Goal: Transaction & Acquisition: Purchase product/service

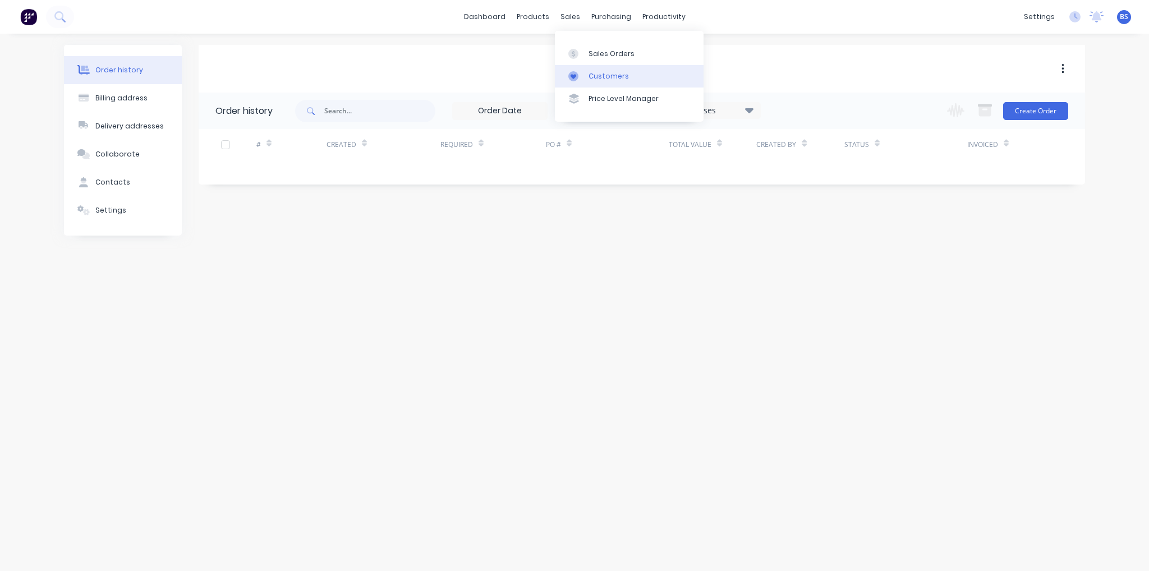
click at [593, 74] on div "Customers" at bounding box center [609, 76] width 40 height 10
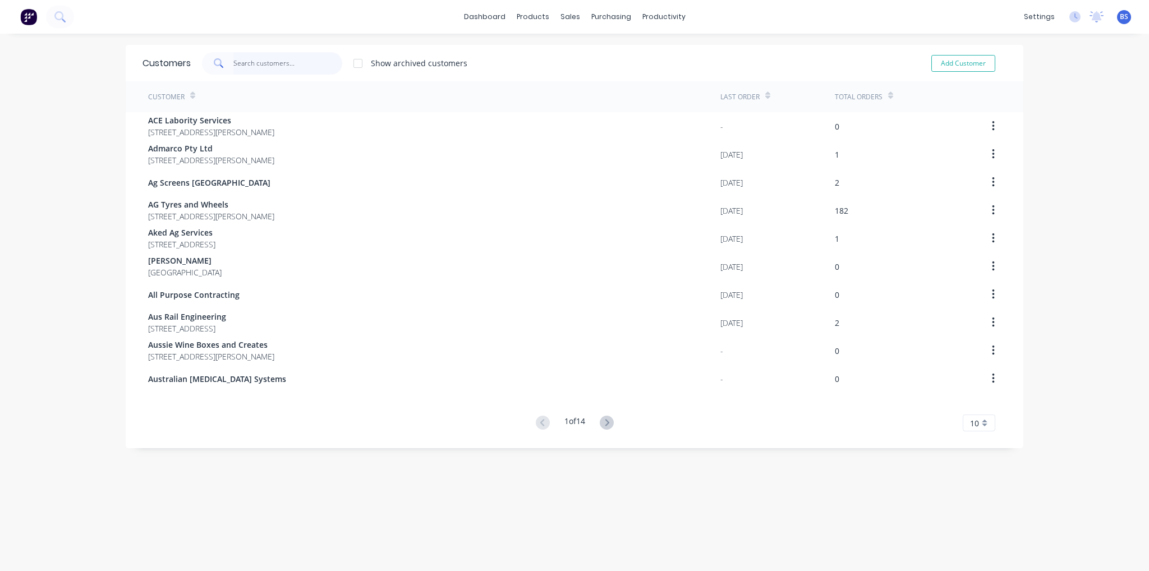
click at [247, 64] on input "text" at bounding box center [287, 63] width 109 height 22
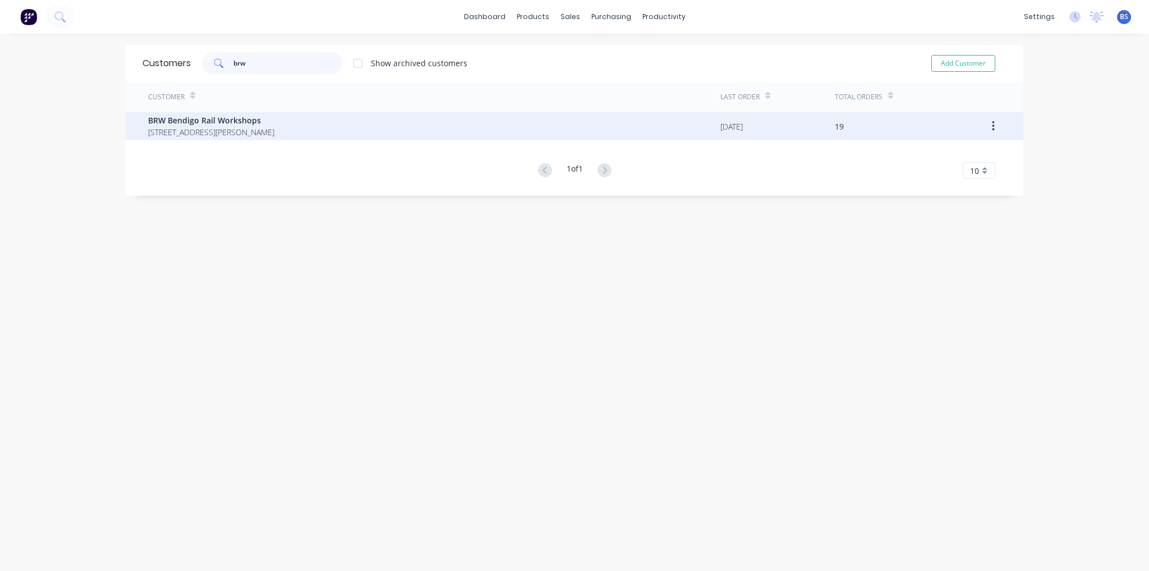
type input "brw"
click at [164, 131] on span "[STREET_ADDRESS][PERSON_NAME]" at bounding box center [211, 132] width 126 height 12
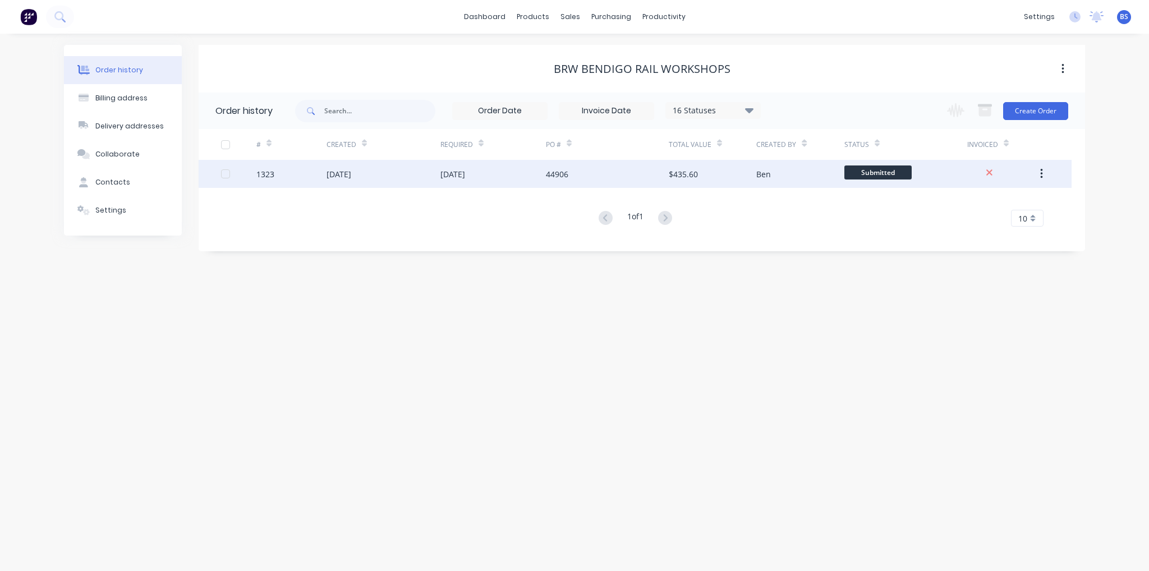
click at [512, 176] on div "[DATE]" at bounding box center [494, 174] width 106 height 28
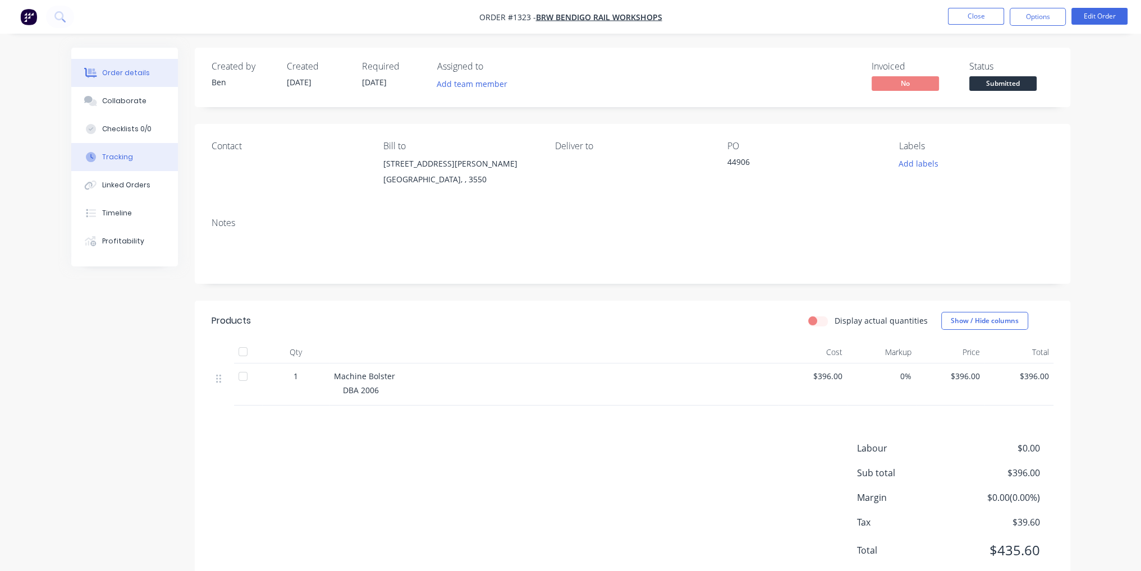
click at [137, 161] on button "Tracking" at bounding box center [124, 157] width 107 height 28
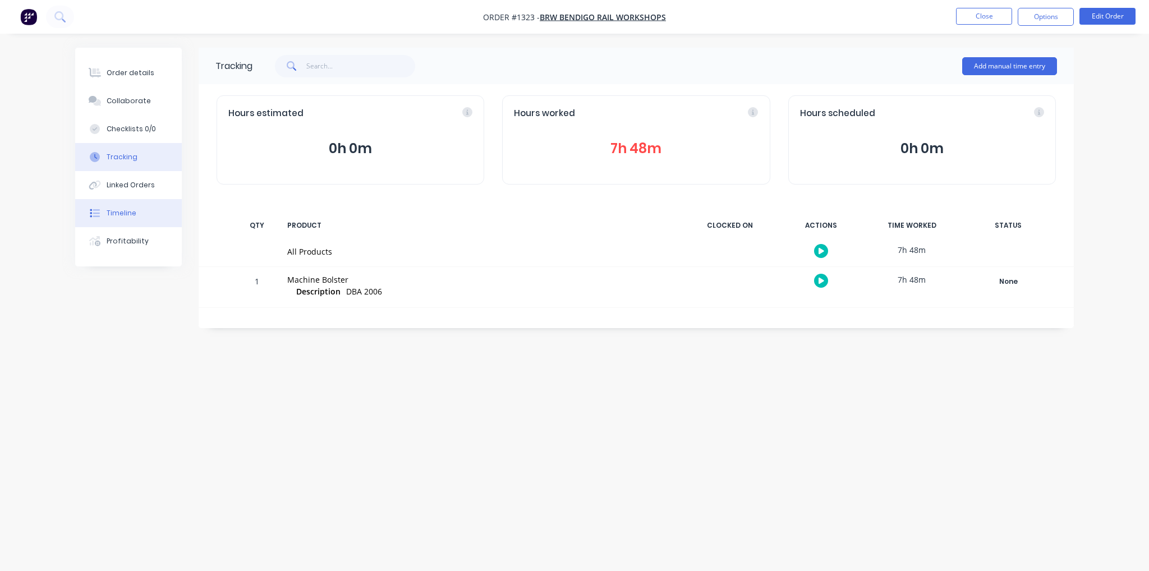
click at [137, 208] on button "Timeline" at bounding box center [128, 213] width 107 height 28
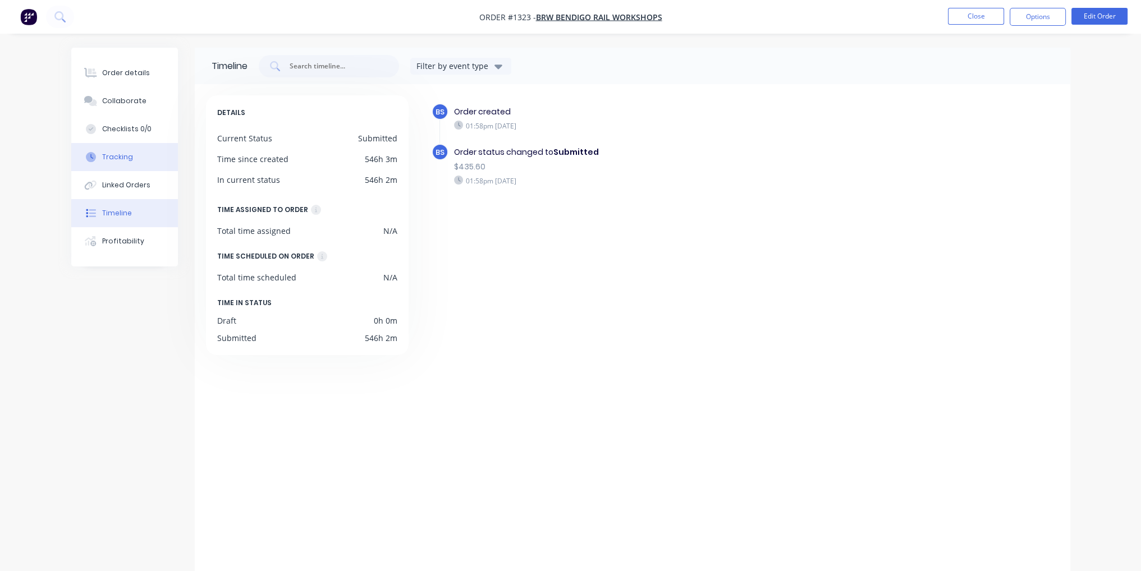
click at [141, 163] on button "Tracking" at bounding box center [124, 157] width 107 height 28
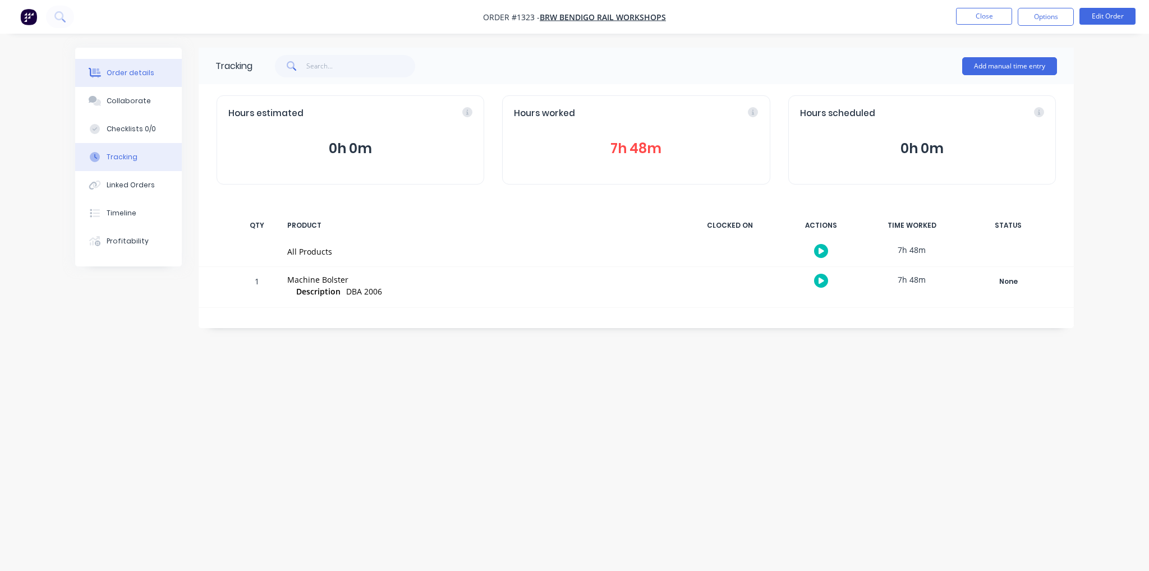
click at [116, 79] on button "Order details" at bounding box center [128, 73] width 107 height 28
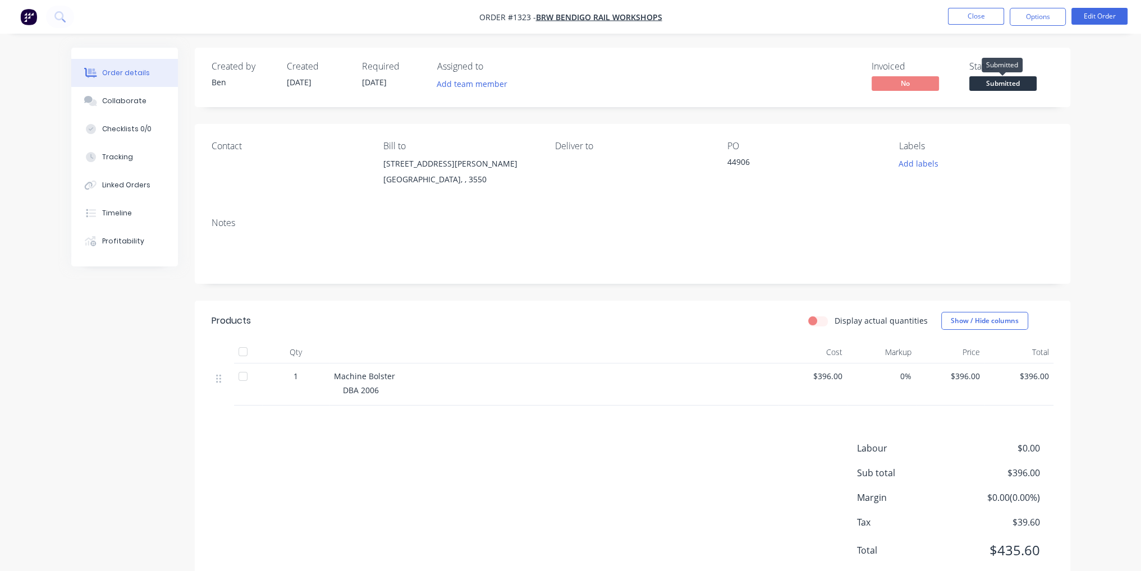
click at [1001, 79] on span "Submitted" at bounding box center [1002, 83] width 67 height 14
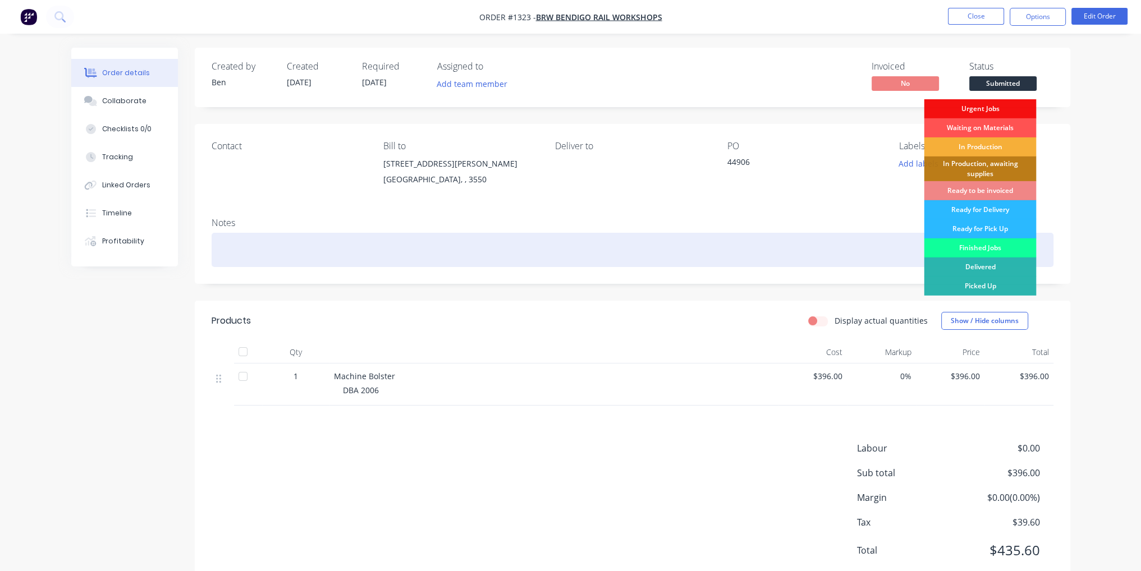
click at [1009, 246] on div "Finished Jobs" at bounding box center [980, 248] width 112 height 19
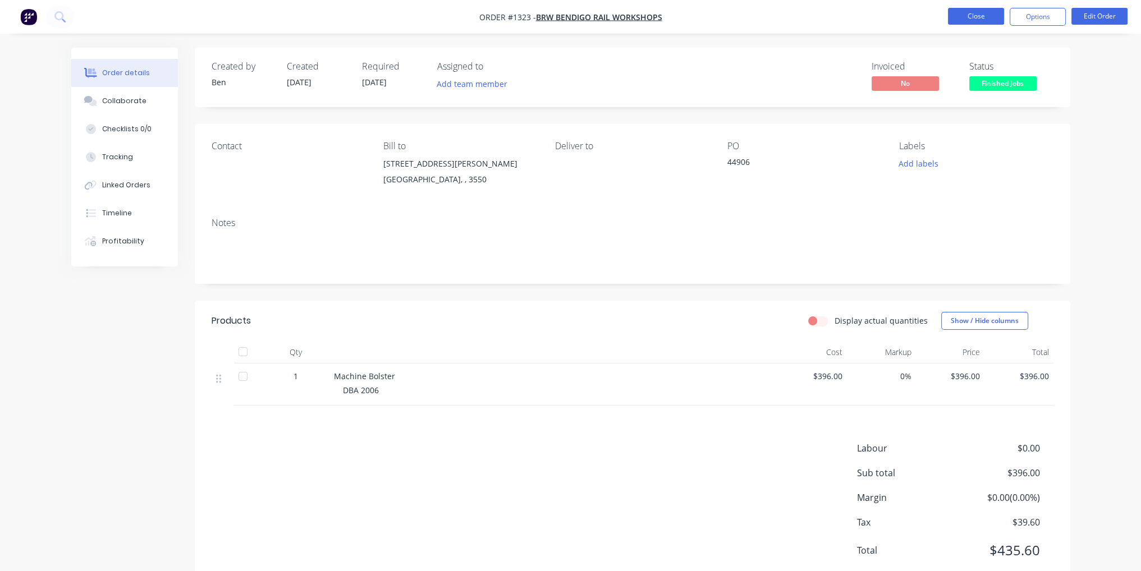
click at [975, 20] on button "Close" at bounding box center [976, 16] width 56 height 17
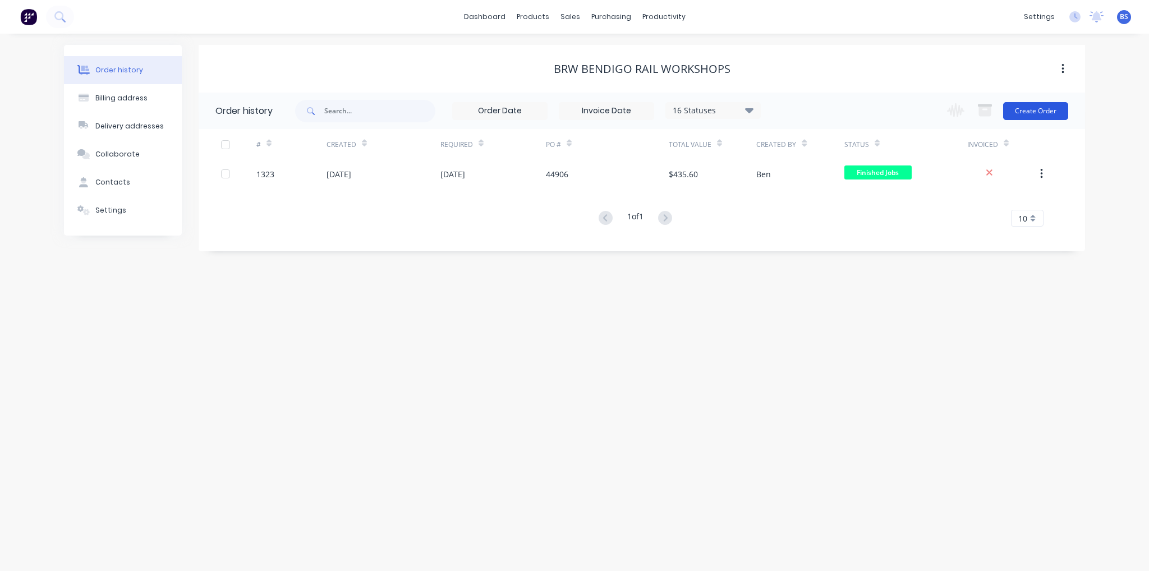
click at [1039, 117] on button "Create Order" at bounding box center [1035, 111] width 65 height 18
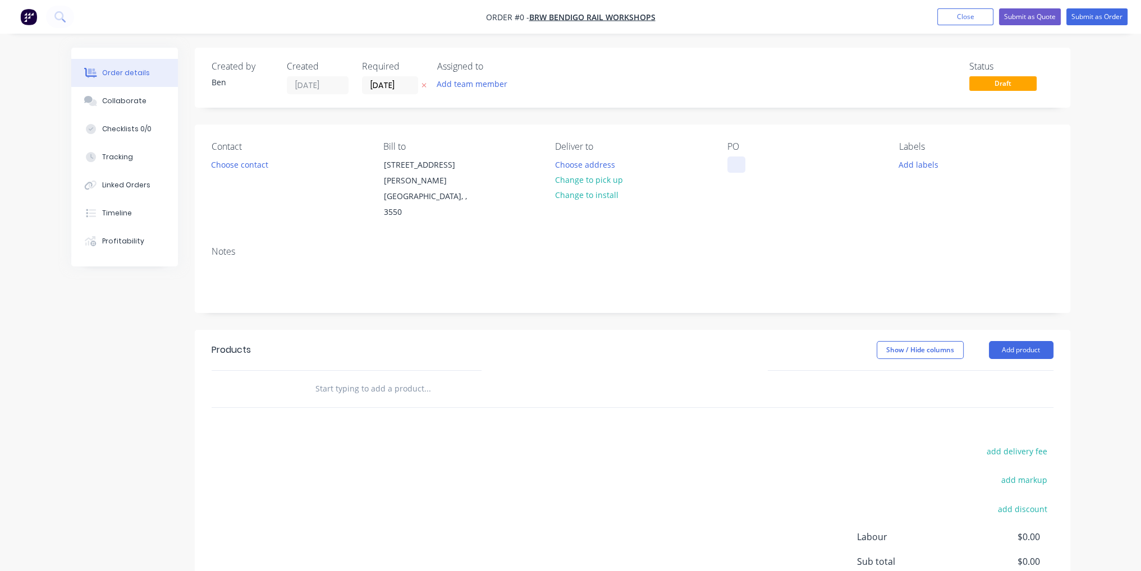
click at [739, 167] on div at bounding box center [736, 165] width 18 height 16
click at [1026, 319] on div "Order details Collaborate Checklists 0/0 Tracking Linked Orders Timeline Profit…" at bounding box center [570, 371] width 1021 height 647
click at [1024, 341] on button "Add product" at bounding box center [1021, 350] width 65 height 18
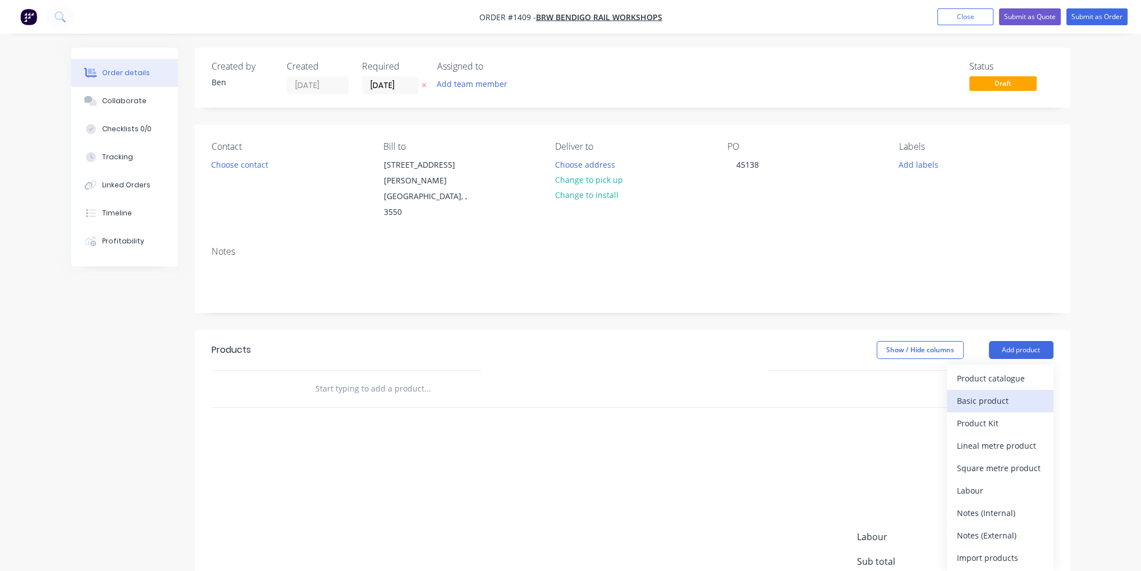
click at [1033, 393] on div "Basic product" at bounding box center [1000, 401] width 86 height 16
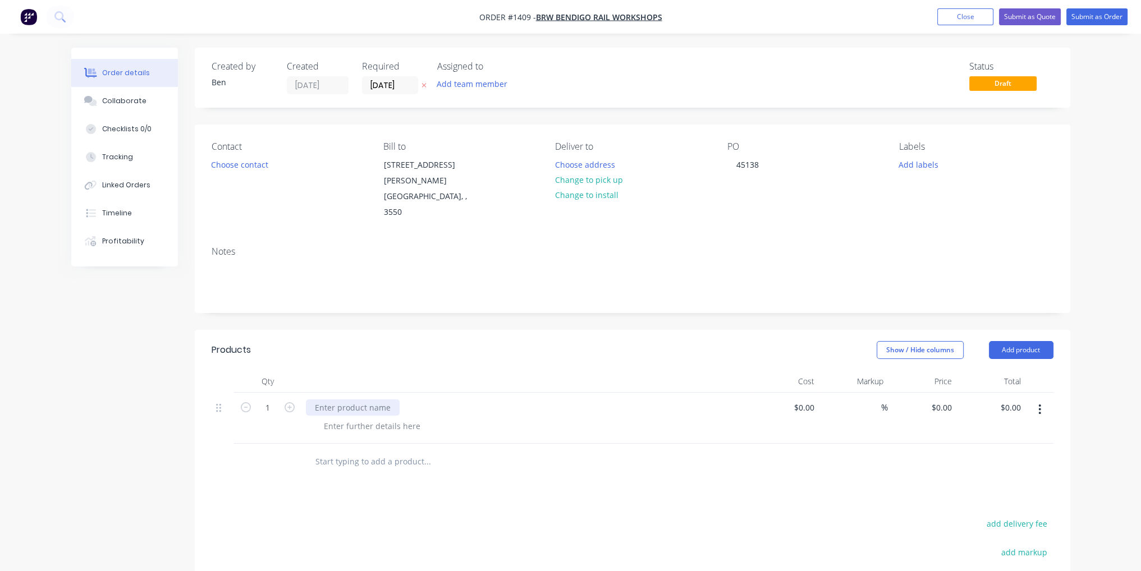
click at [341, 400] on div at bounding box center [353, 408] width 94 height 16
click at [369, 418] on div at bounding box center [372, 426] width 114 height 16
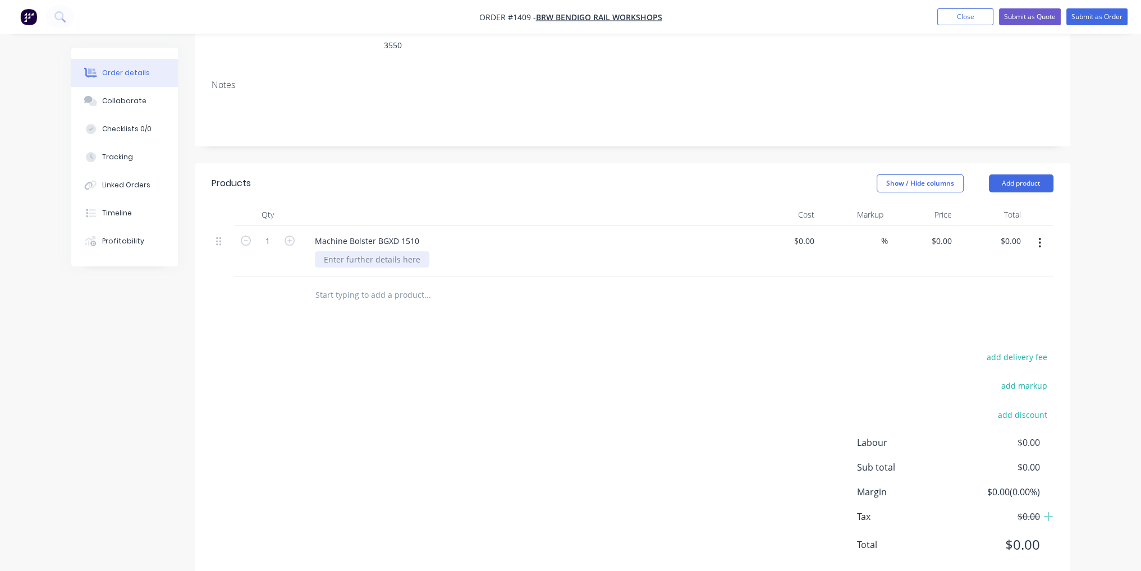
click at [379, 251] on div at bounding box center [372, 259] width 114 height 16
click at [804, 233] on div "$0.00" at bounding box center [803, 241] width 30 height 16
click at [809, 233] on input "0" at bounding box center [812, 241] width 13 height 16
type input "$792.00"
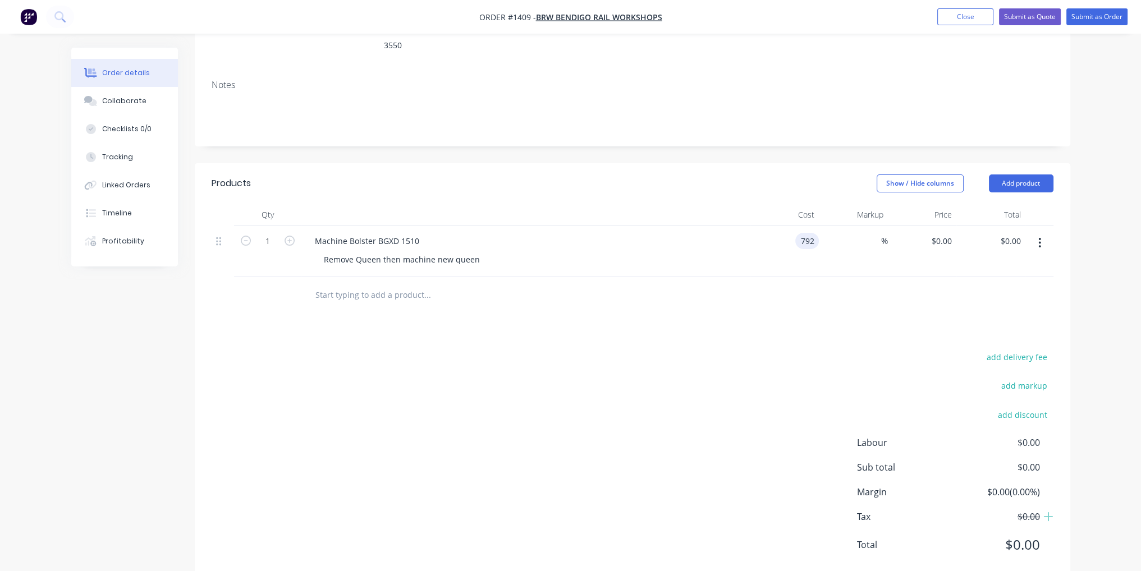
type input "$792.00"
click at [799, 305] on div "Products Show / Hide columns Add product Qty Cost Markup Price Total 1 Machine …" at bounding box center [632, 373] width 875 height 420
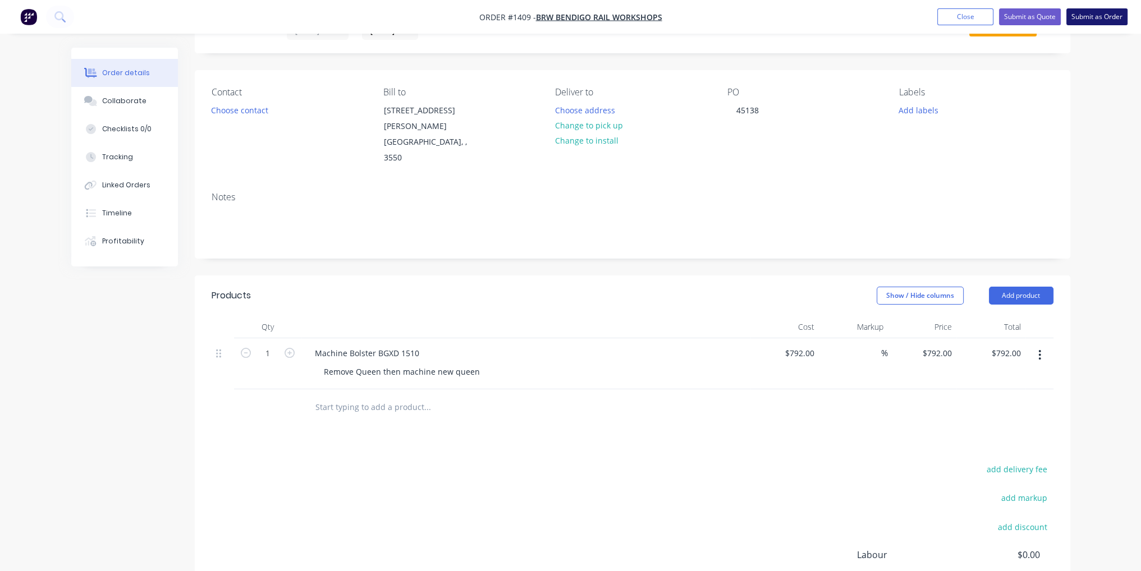
click at [1109, 12] on button "Submit as Order" at bounding box center [1096, 16] width 61 height 17
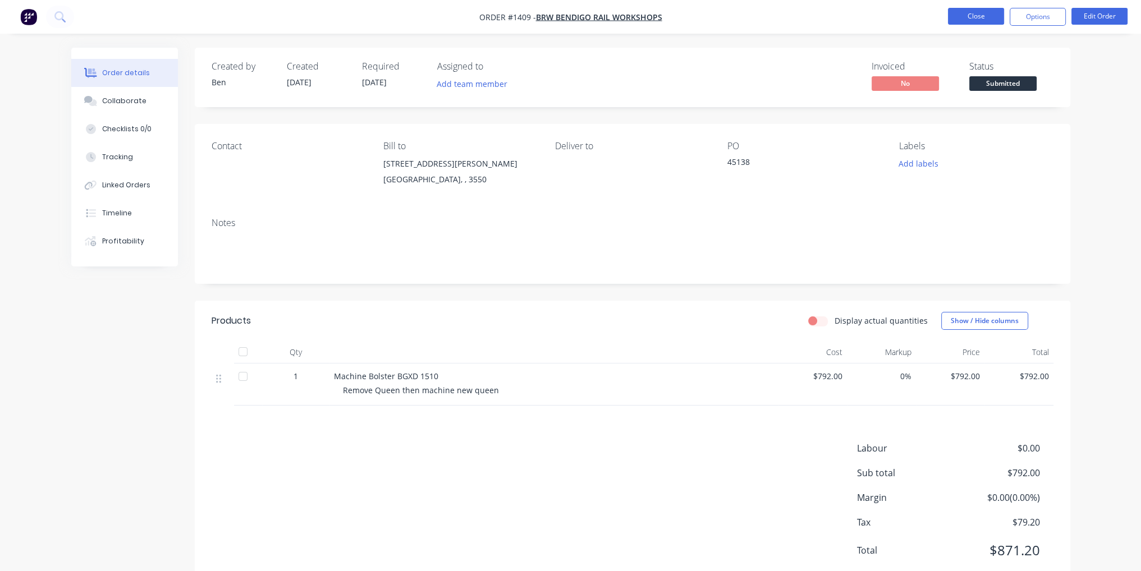
click at [974, 19] on button "Close" at bounding box center [976, 16] width 56 height 17
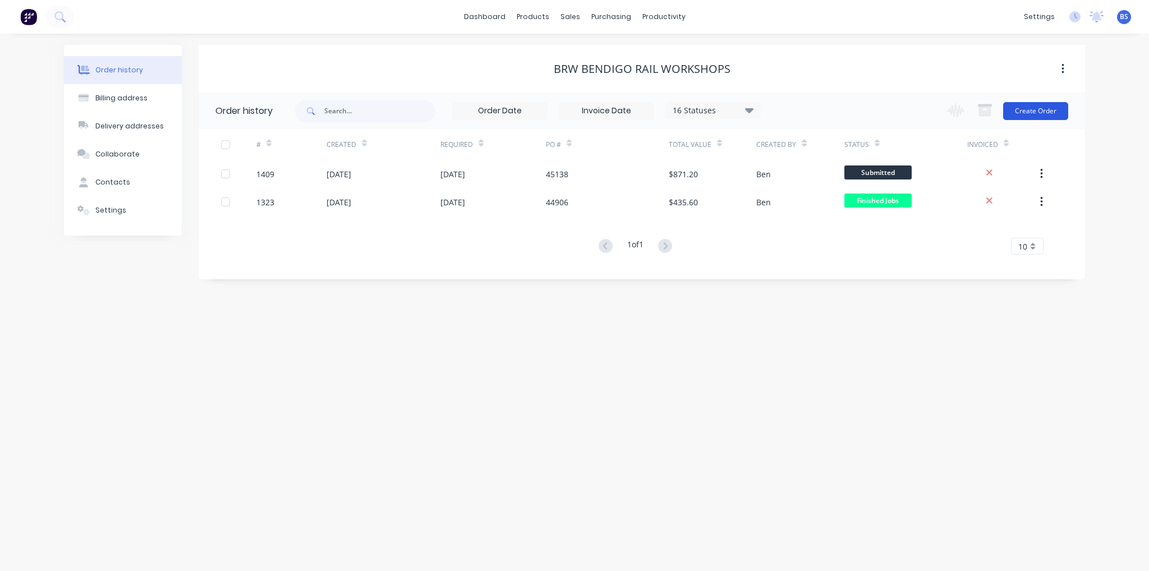
click at [1035, 117] on button "Create Order" at bounding box center [1035, 111] width 65 height 18
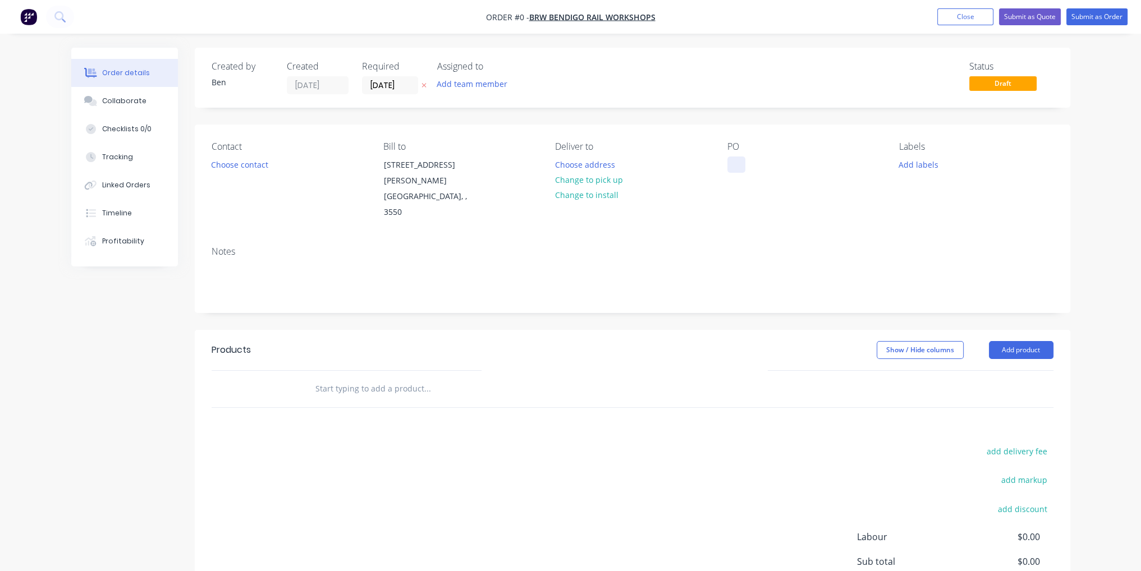
click at [727, 169] on div at bounding box center [736, 165] width 18 height 16
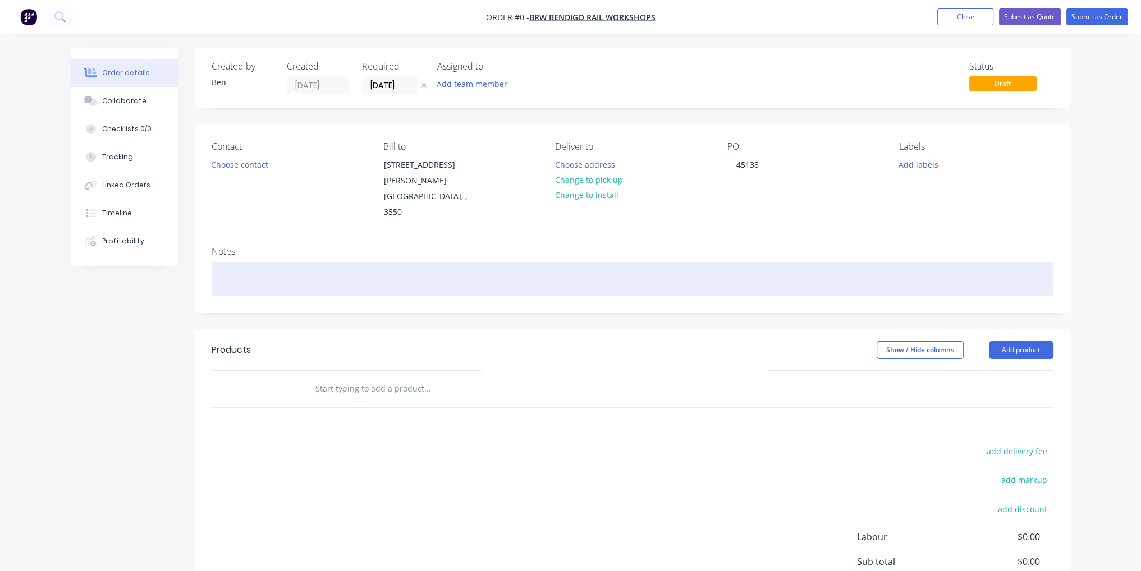
click at [752, 236] on div "Order details Collaborate Checklists 0/0 Tracking Linked Orders Timeline Profit…" at bounding box center [570, 371] width 1021 height 647
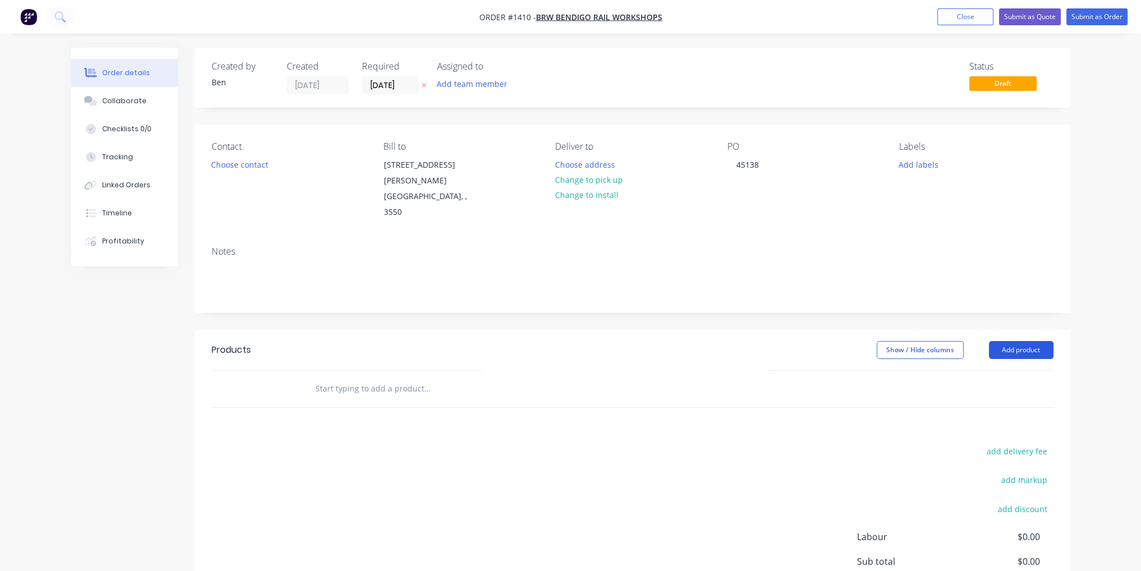
click at [1048, 341] on button "Add product" at bounding box center [1021, 350] width 65 height 18
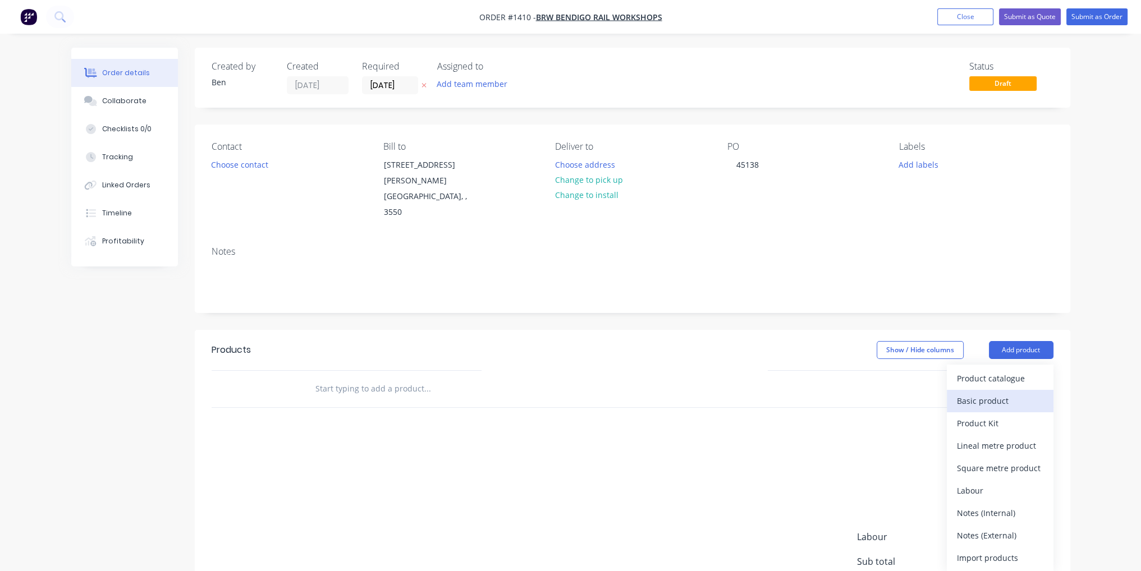
click at [997, 393] on div "Basic product" at bounding box center [1000, 401] width 86 height 16
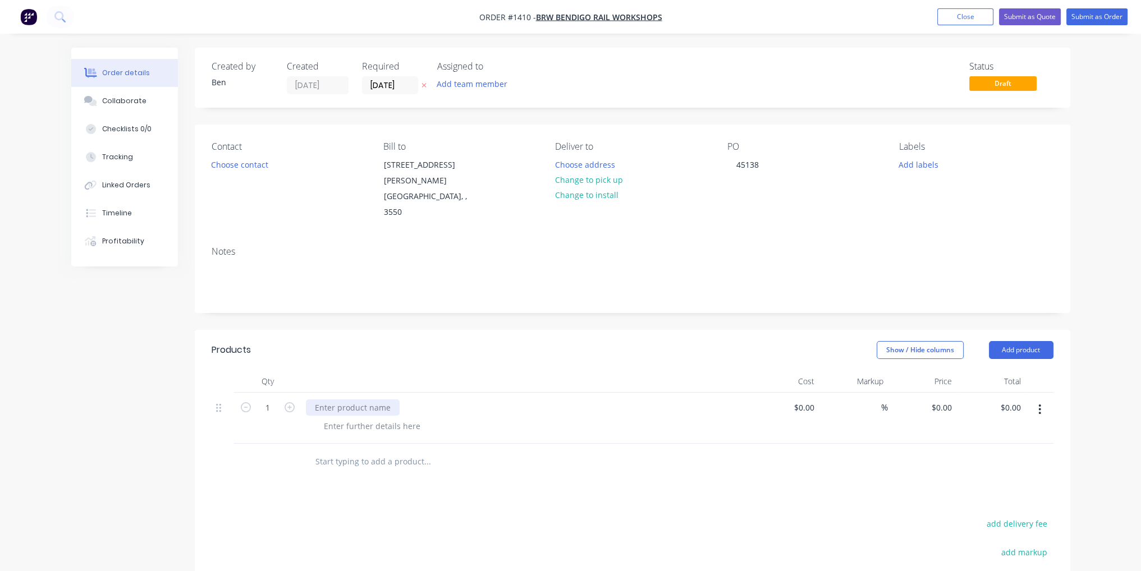
click at [371, 400] on div at bounding box center [353, 408] width 94 height 16
click at [359, 418] on div at bounding box center [372, 426] width 114 height 16
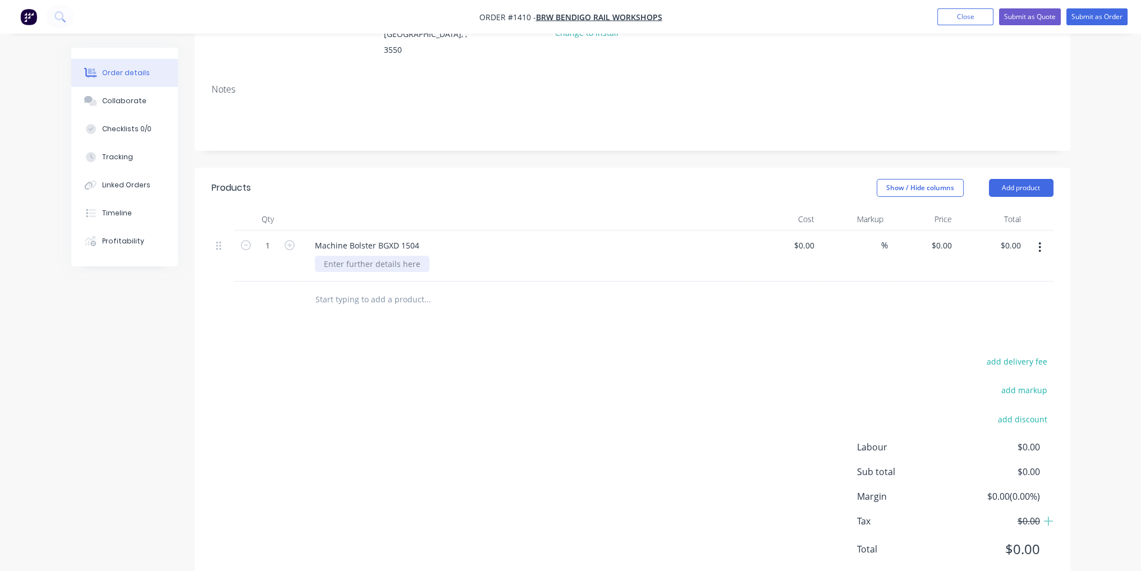
scroll to position [167, 0]
click at [374, 251] on div at bounding box center [372, 259] width 114 height 16
click at [805, 233] on div "$0.00" at bounding box center [803, 241] width 30 height 16
type input "$396.00"
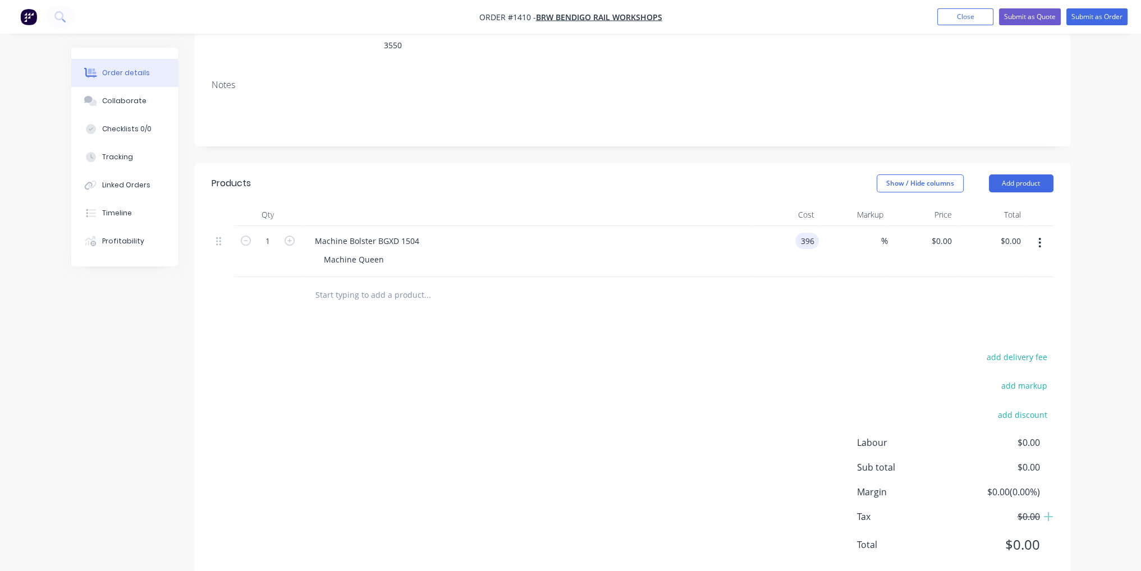
type input "$396.00"
click at [810, 293] on div "Products Show / Hide columns Add product Qty Cost Markup Price Total 1 Machine …" at bounding box center [632, 373] width 875 height 420
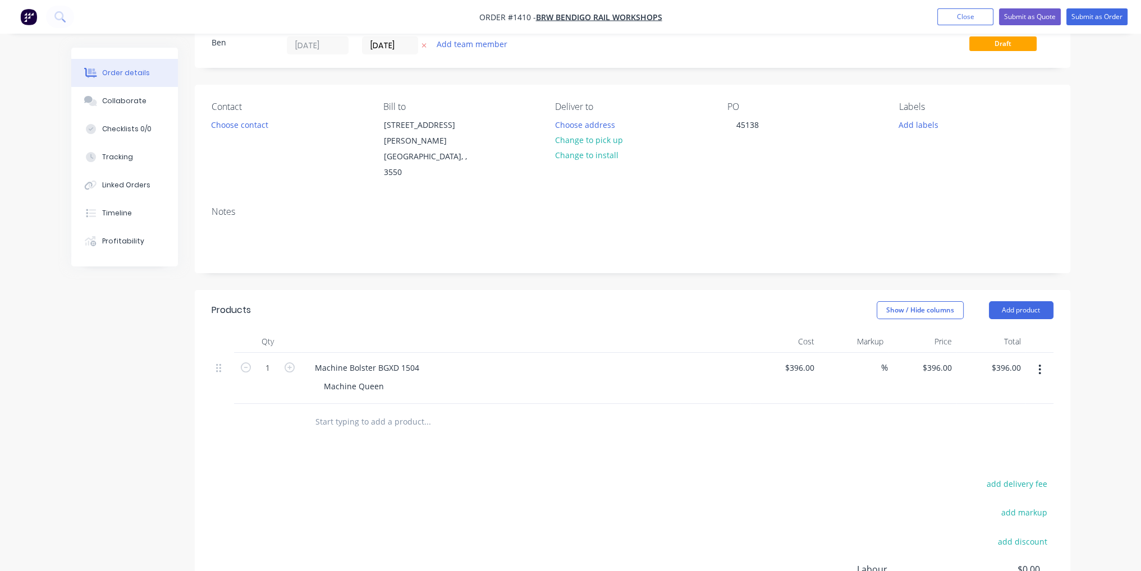
scroll to position [0, 0]
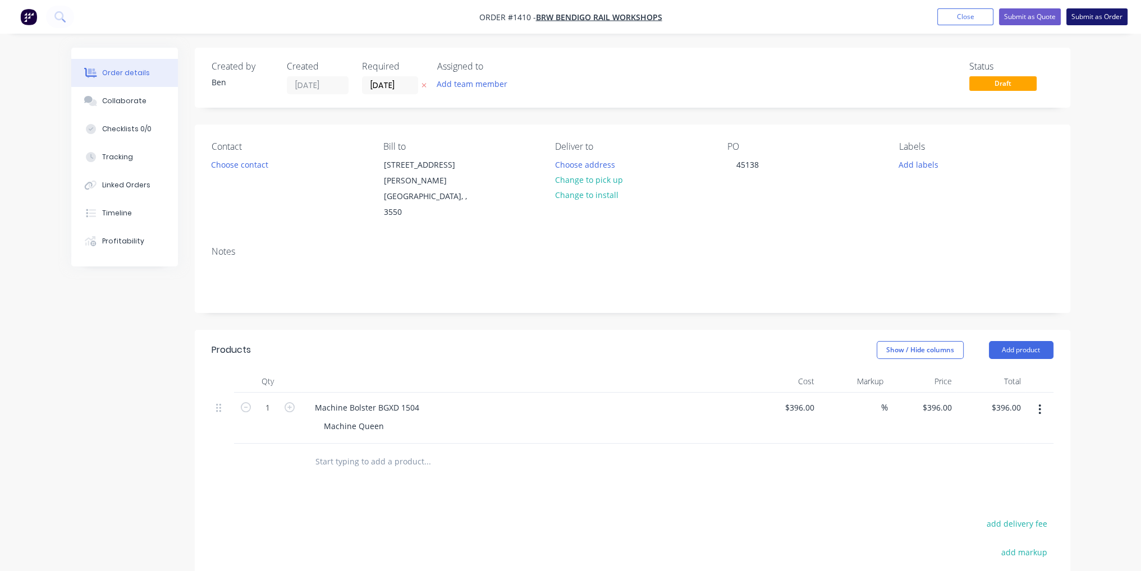
click at [1110, 9] on button "Submit as Order" at bounding box center [1096, 16] width 61 height 17
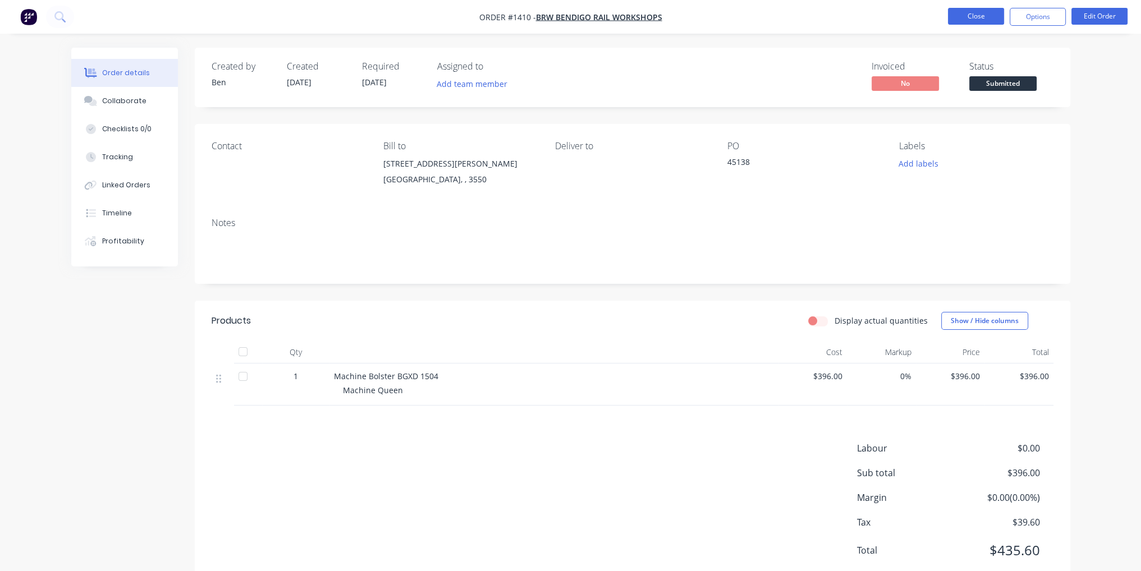
click at [977, 18] on button "Close" at bounding box center [976, 16] width 56 height 17
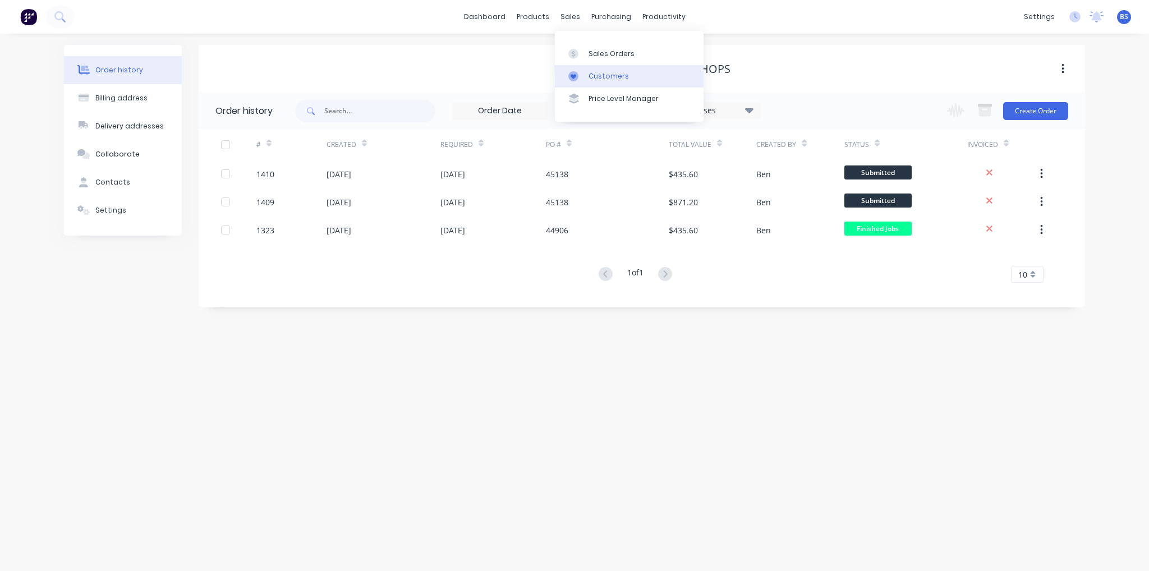
click at [604, 76] on div "Customers" at bounding box center [609, 76] width 40 height 10
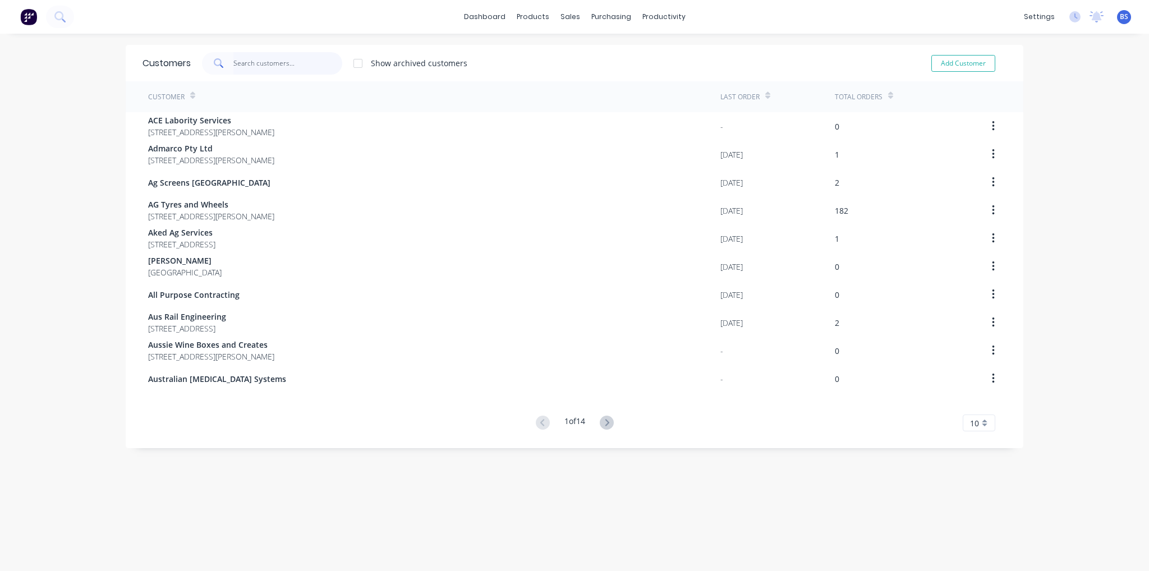
click at [288, 70] on input "text" at bounding box center [287, 63] width 109 height 22
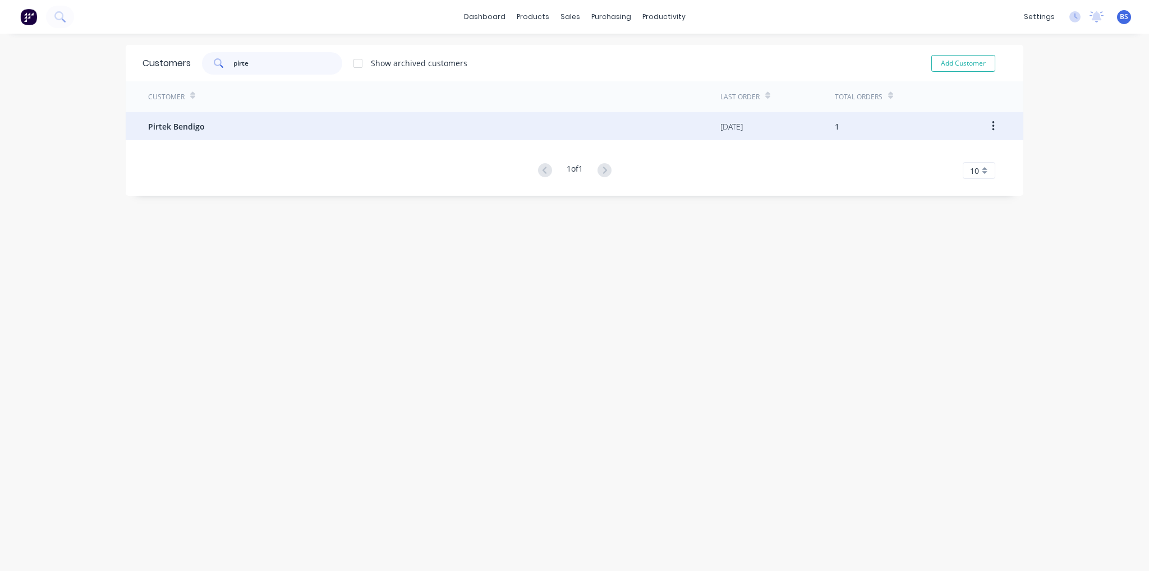
type input "pirte"
click at [215, 136] on div "Pirtek Bendigo" at bounding box center [434, 126] width 572 height 28
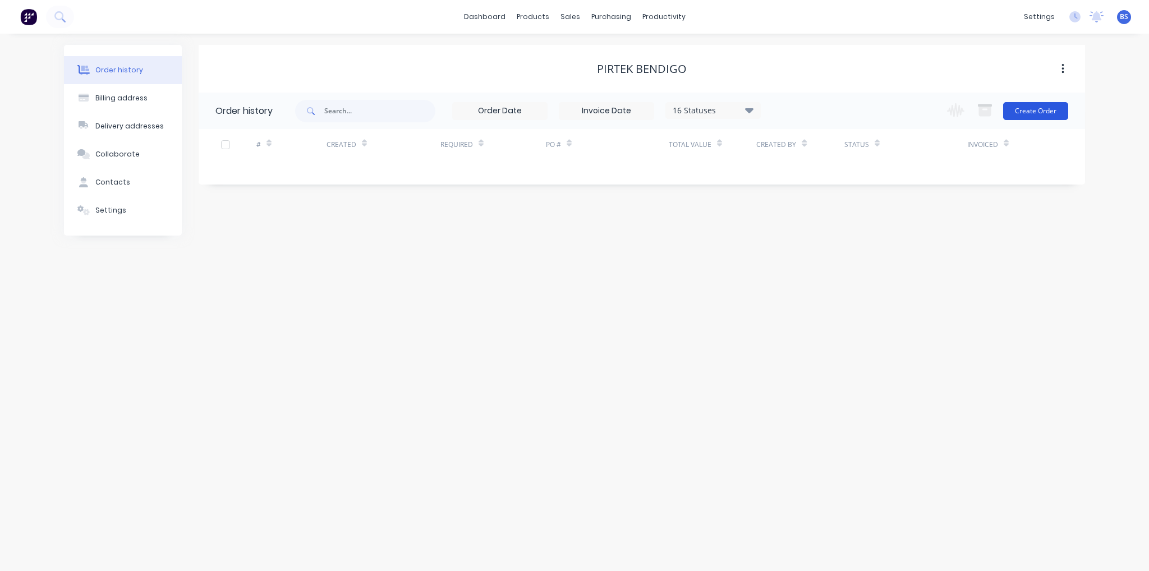
click at [1026, 108] on button "Create Order" at bounding box center [1035, 111] width 65 height 18
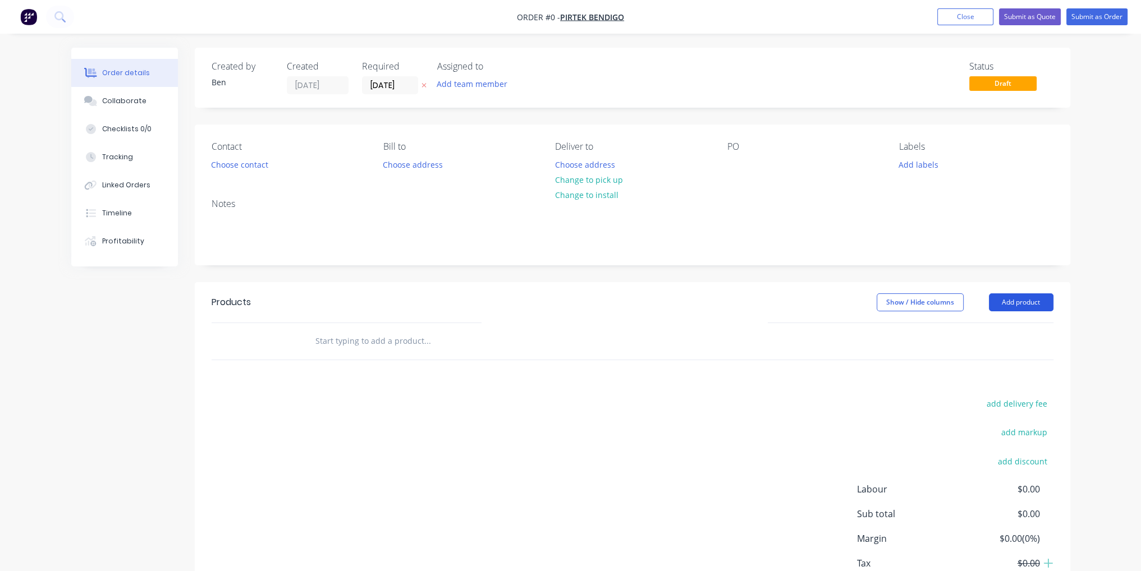
click at [1030, 301] on button "Add product" at bounding box center [1021, 303] width 65 height 18
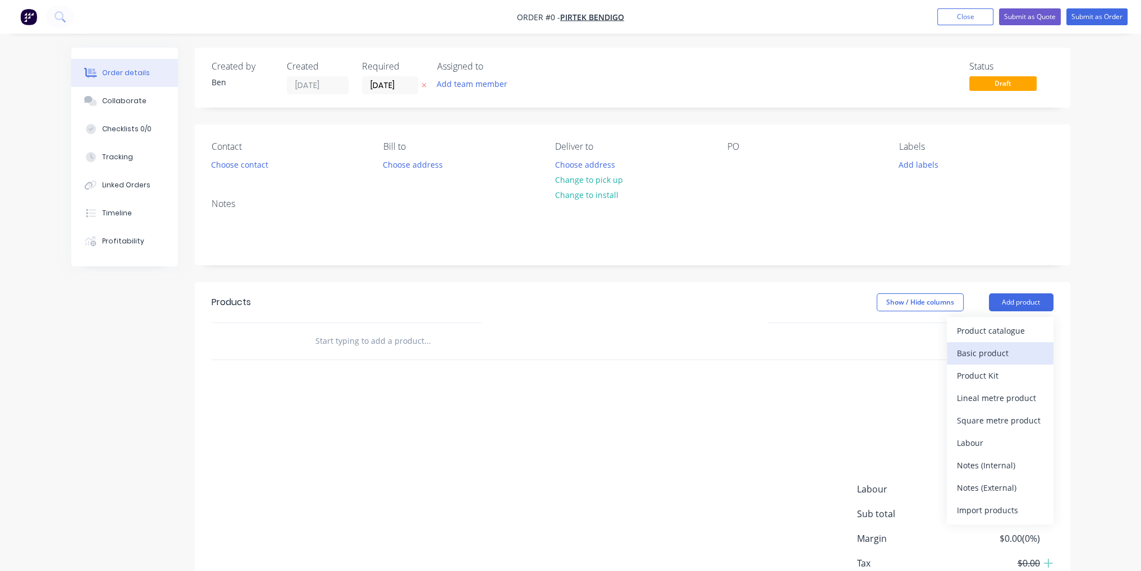
click at [1008, 346] on div "Basic product" at bounding box center [1000, 353] width 86 height 16
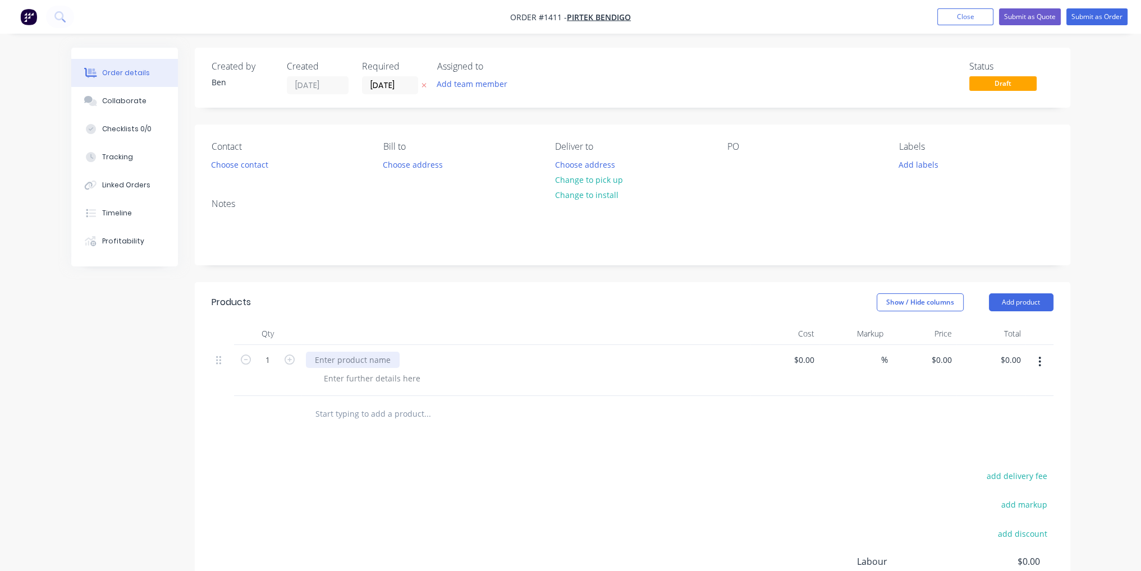
click at [370, 360] on div at bounding box center [353, 360] width 94 height 16
click at [736, 175] on div "Contact Choose contact [PERSON_NAME] to Choose address Deliver to Choose addres…" at bounding box center [632, 157] width 875 height 65
click at [738, 166] on div at bounding box center [736, 165] width 18 height 16
click at [359, 360] on div at bounding box center [353, 360] width 94 height 16
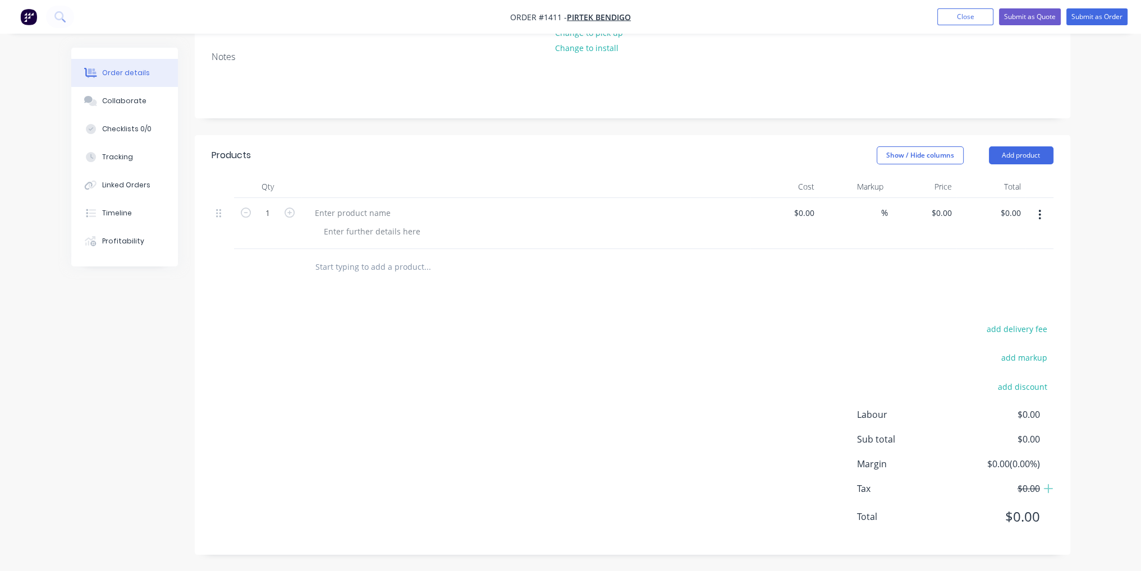
scroll to position [35, 0]
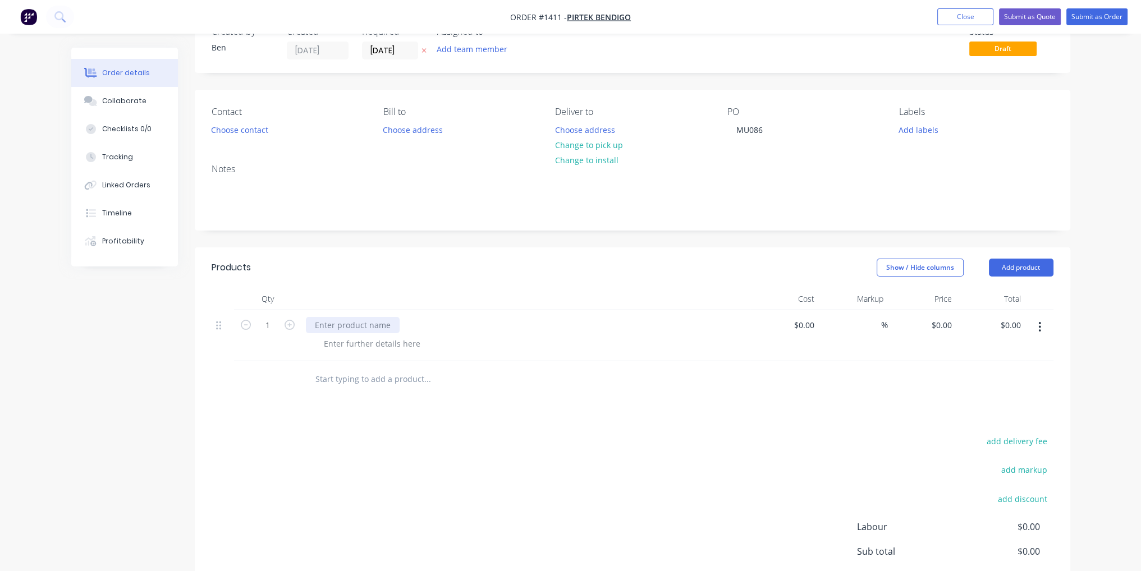
click at [357, 326] on div at bounding box center [353, 325] width 94 height 16
click at [350, 355] on div "Munufacture MU086 Glands" at bounding box center [525, 335] width 449 height 51
click at [336, 327] on div "Munufacture MU086 Glands" at bounding box center [369, 325] width 127 height 16
click at [287, 328] on icon "button" at bounding box center [290, 325] width 10 height 10
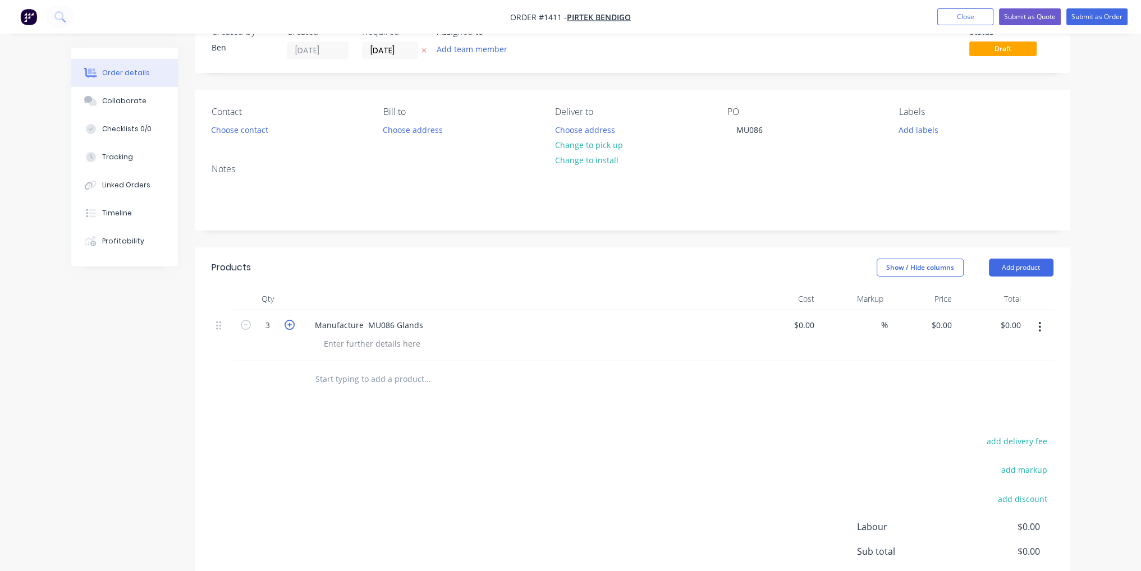
click at [287, 328] on icon "button" at bounding box center [290, 325] width 10 height 10
type input "6"
click at [800, 327] on div "$0.00" at bounding box center [784, 335] width 69 height 51
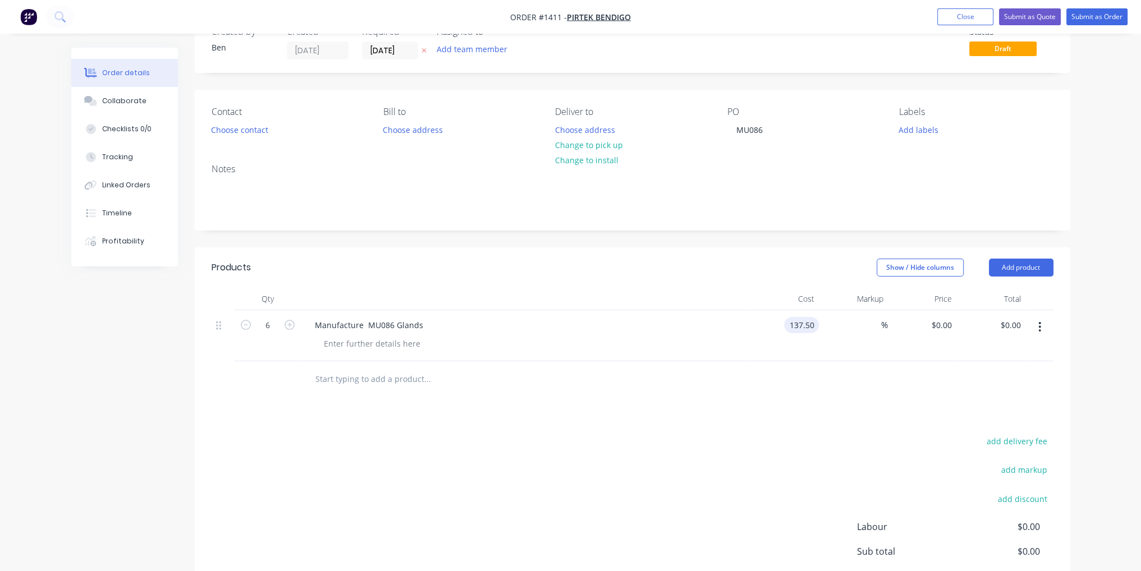
type input "$137.50"
type input "$825.00"
click at [868, 415] on div "Products Show / Hide columns Add product Qty Cost Markup Price Total 6 Manufact…" at bounding box center [632, 457] width 875 height 420
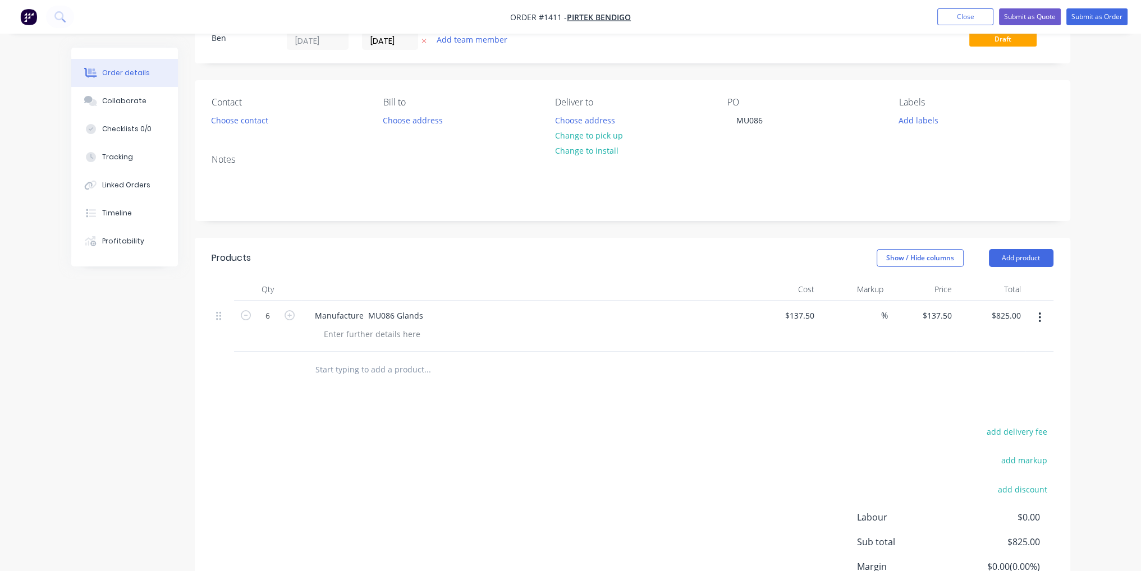
scroll to position [0, 0]
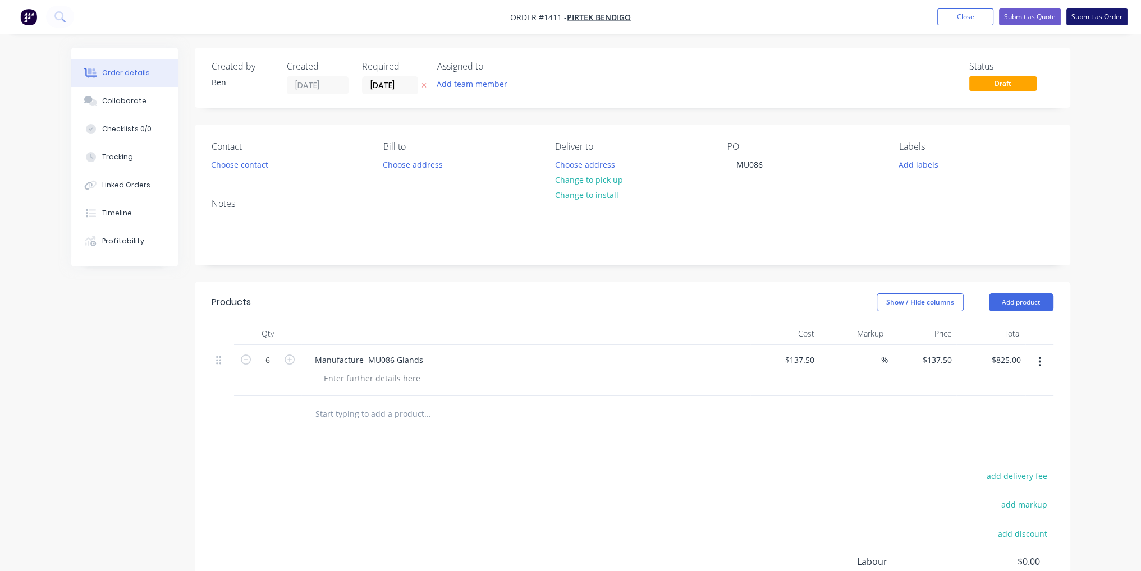
click at [1107, 20] on button "Submit as Order" at bounding box center [1096, 16] width 61 height 17
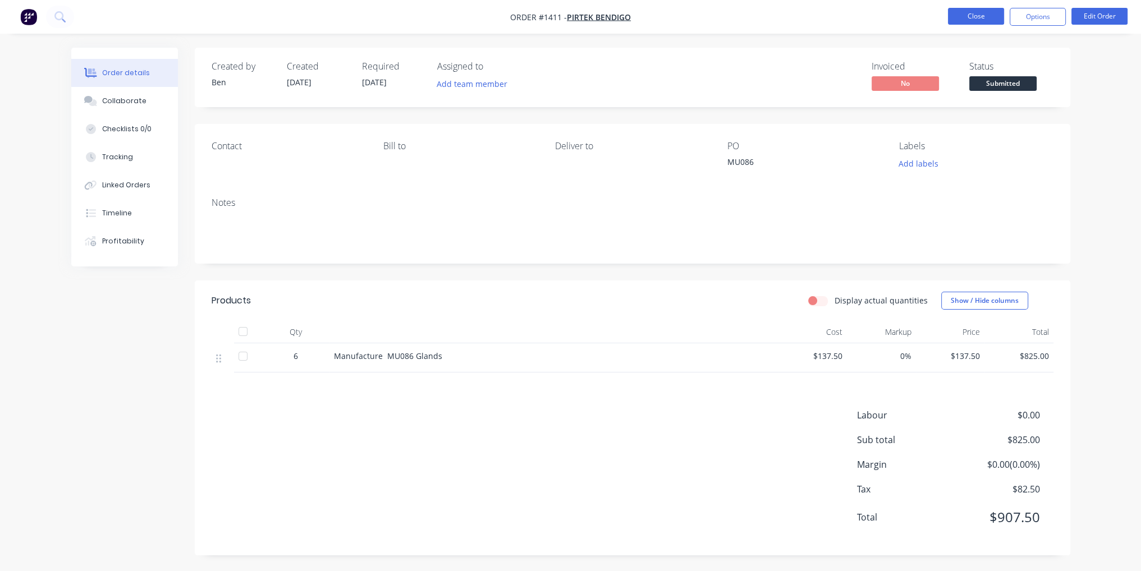
click at [982, 16] on button "Close" at bounding box center [976, 16] width 56 height 17
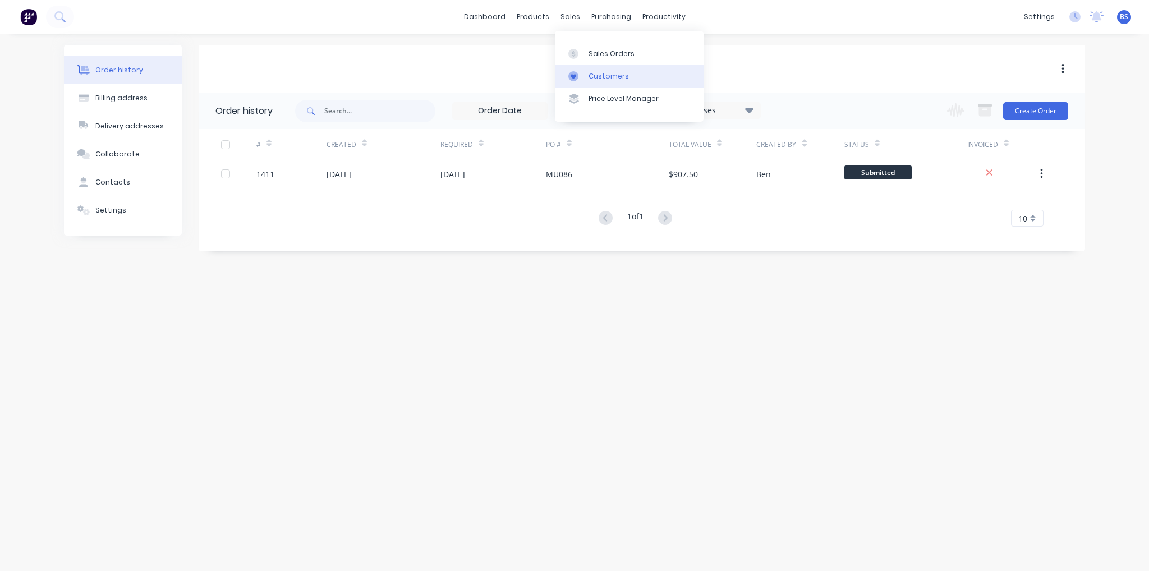
click at [590, 76] on div "Customers" at bounding box center [609, 76] width 40 height 10
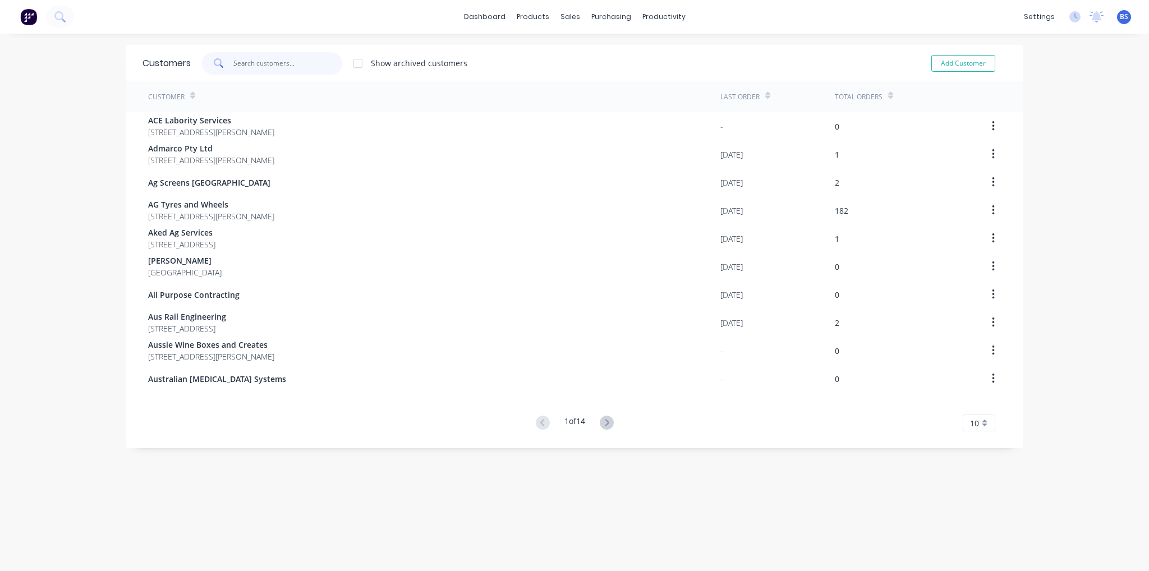
click at [272, 70] on input "text" at bounding box center [287, 63] width 109 height 22
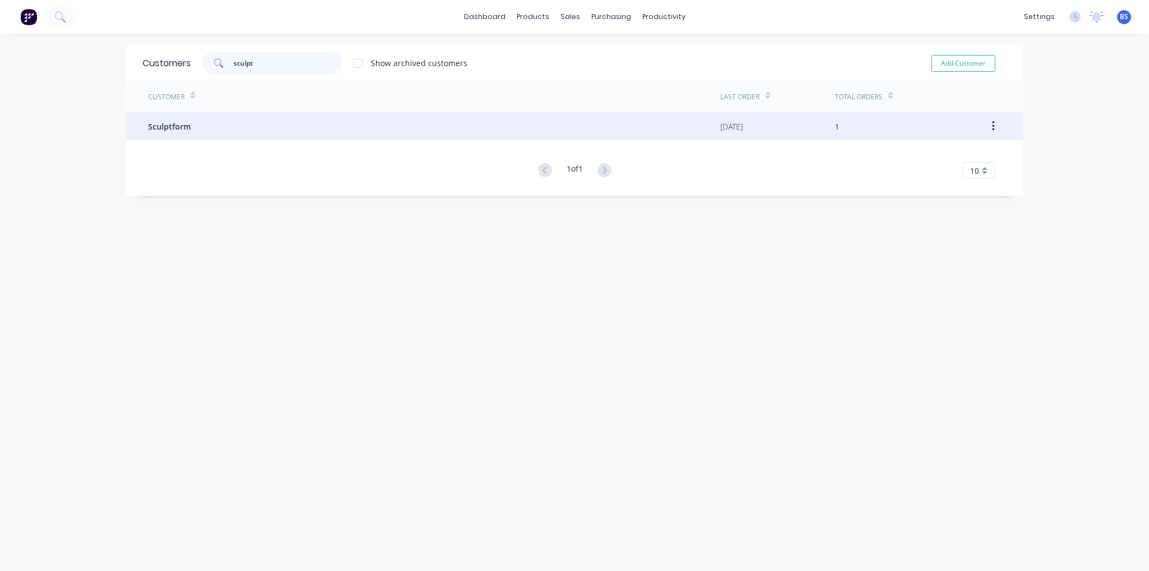
type input "sculpt"
click at [217, 123] on div "Sculptform" at bounding box center [434, 126] width 572 height 28
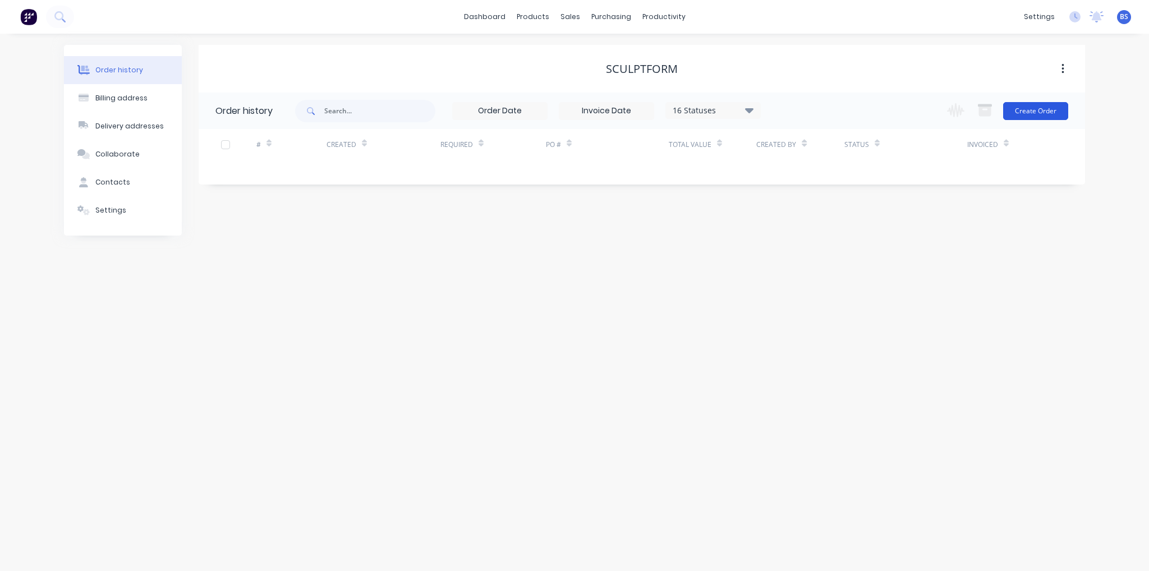
click at [1058, 112] on button "Create Order" at bounding box center [1035, 111] width 65 height 18
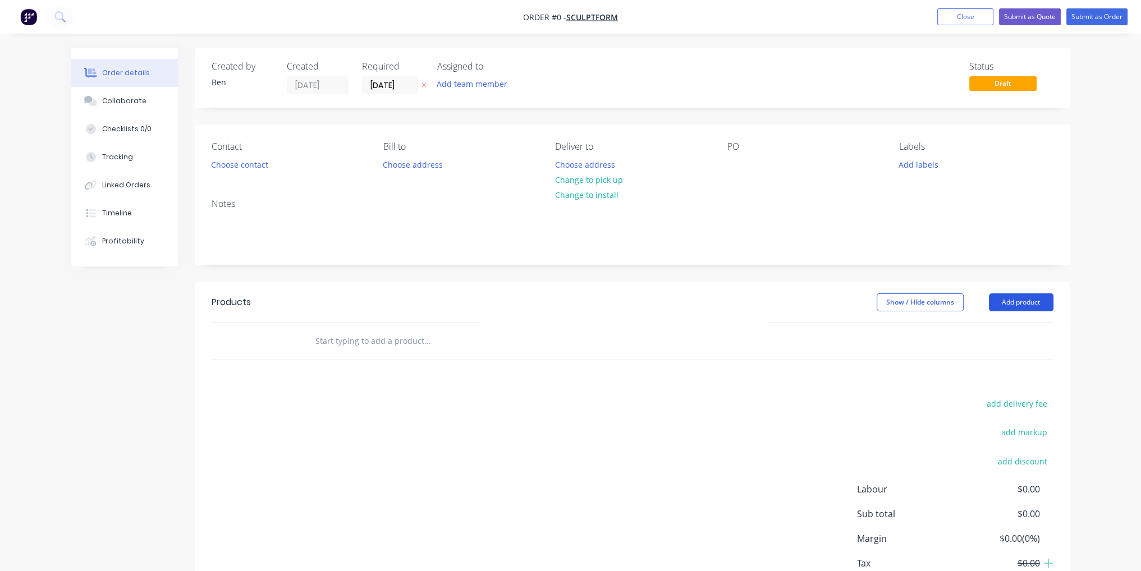
click at [1023, 294] on button "Add product" at bounding box center [1021, 303] width 65 height 18
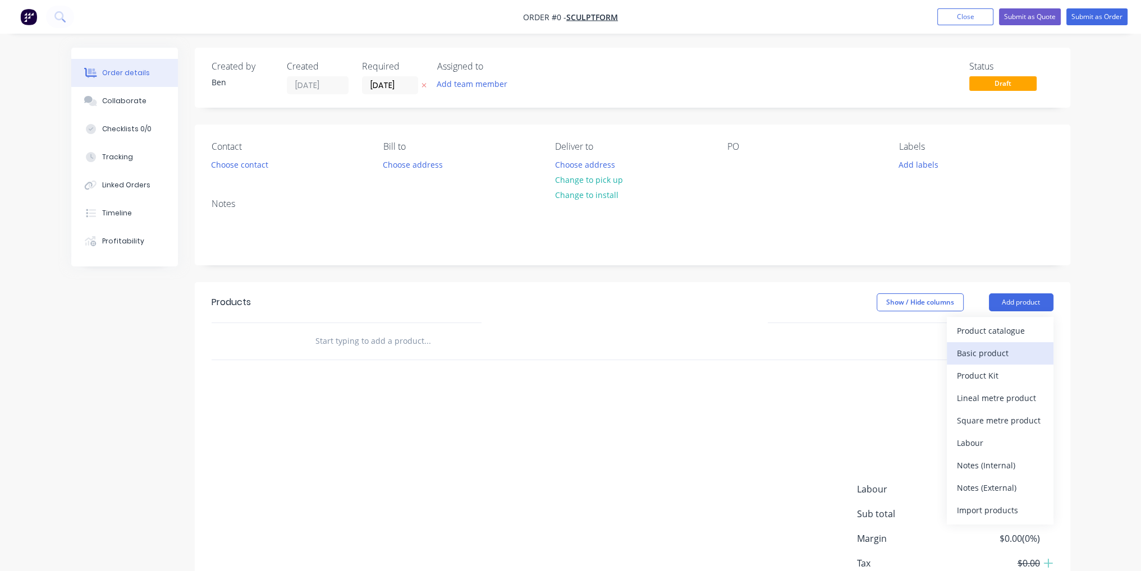
click at [992, 344] on button "Basic product" at bounding box center [1000, 353] width 107 height 22
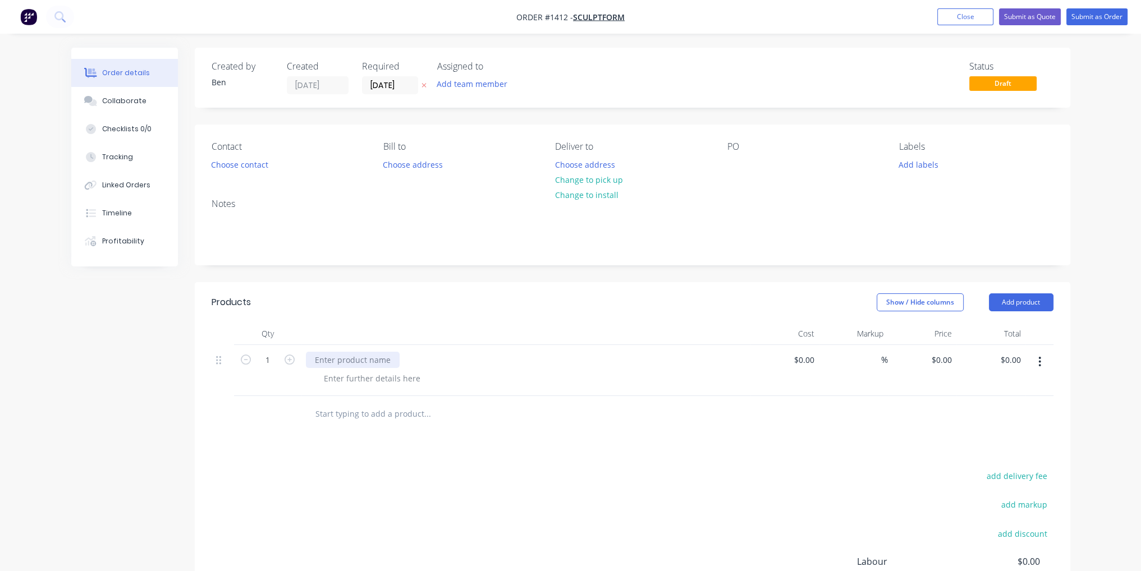
click at [364, 365] on div at bounding box center [353, 360] width 94 height 16
click at [804, 364] on div "$0.00" at bounding box center [803, 360] width 30 height 16
type input "$660.00"
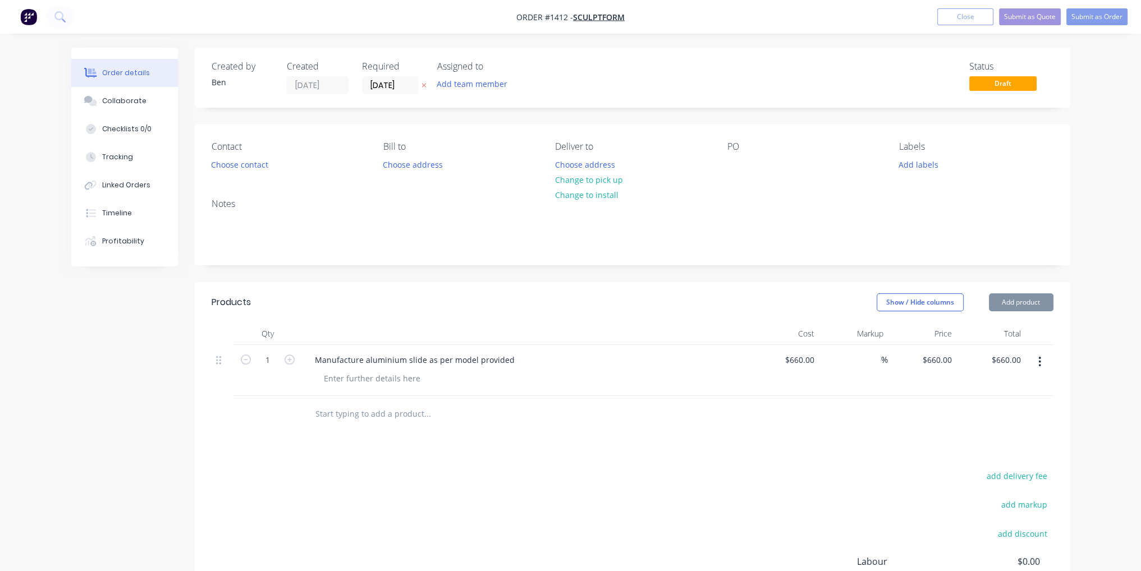
click at [784, 487] on div "add delivery fee add markup add discount Labour $0.00 Sub total $660.00 Margin …" at bounding box center [633, 577] width 842 height 217
drag, startPoint x: 504, startPoint y: 439, endPoint x: 569, endPoint y: 391, distance: 80.7
click at [505, 439] on div "Products Show / Hide columns Add product Qty Cost Markup Price Total 1 Manufact…" at bounding box center [632, 492] width 875 height 420
click at [1116, 19] on button "Submit as Order" at bounding box center [1096, 16] width 61 height 17
